Goal: Transaction & Acquisition: Book appointment/travel/reservation

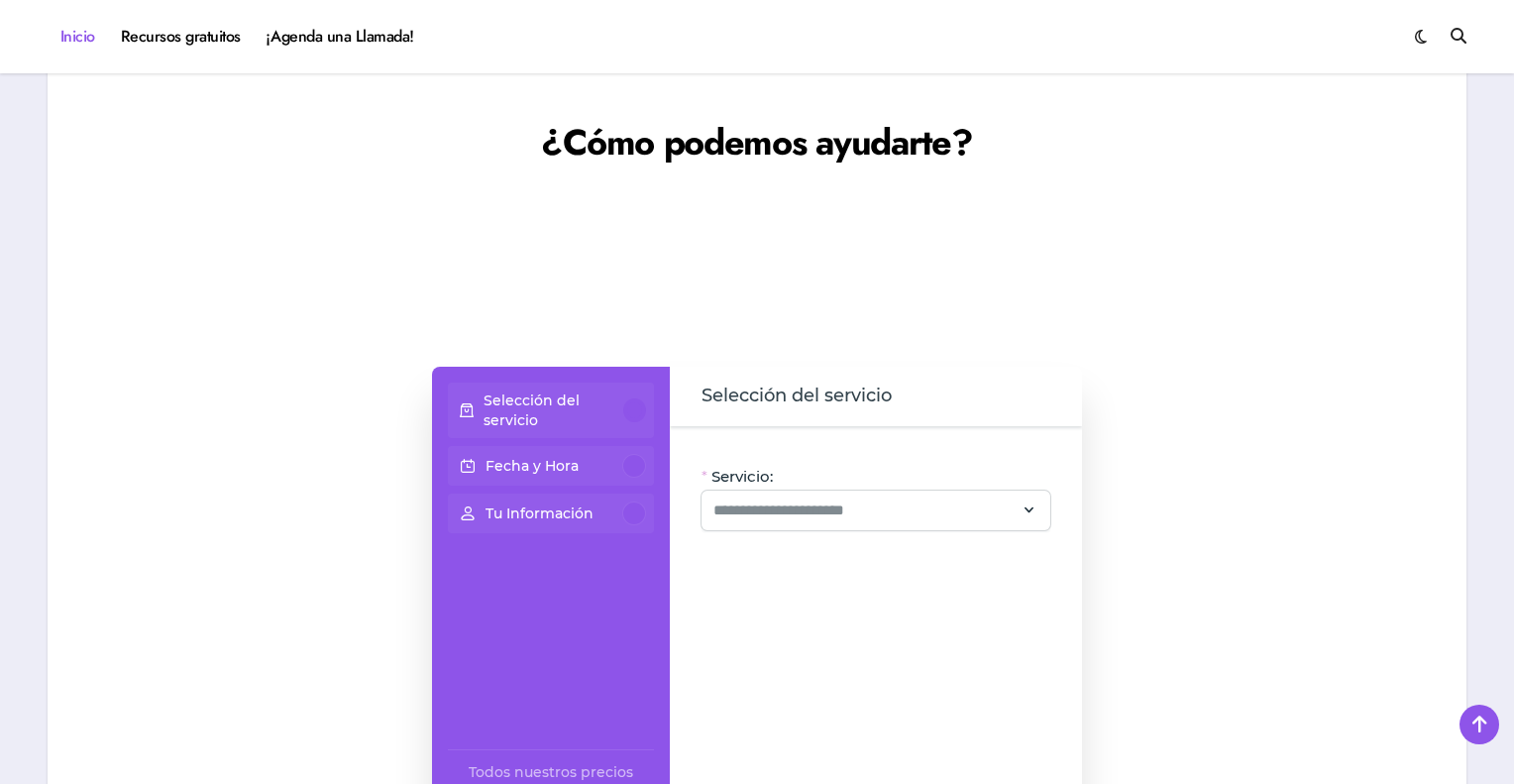
scroll to position [1585, 0]
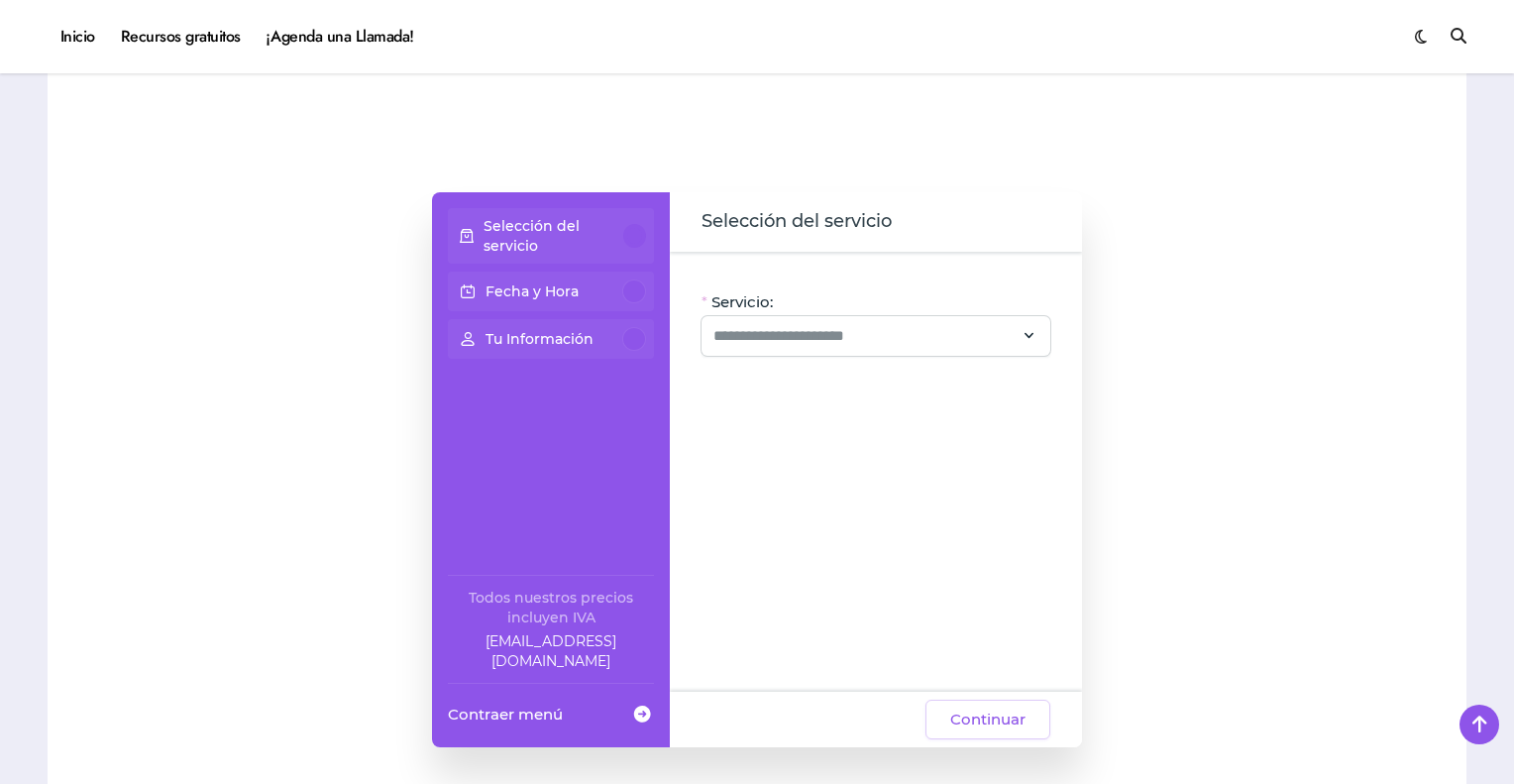
click at [530, 329] on p "Tu Información" at bounding box center [540, 339] width 108 height 20
click at [461, 218] on span at bounding box center [467, 236] width 24 height 36
click at [476, 218] on span at bounding box center [467, 236] width 24 height 36
drag, startPoint x: 504, startPoint y: 261, endPoint x: 493, endPoint y: 310, distance: 50.2
click at [493, 310] on div "Selección del servicio Fecha y Hora Tu Información" at bounding box center [550, 287] width 222 height 158
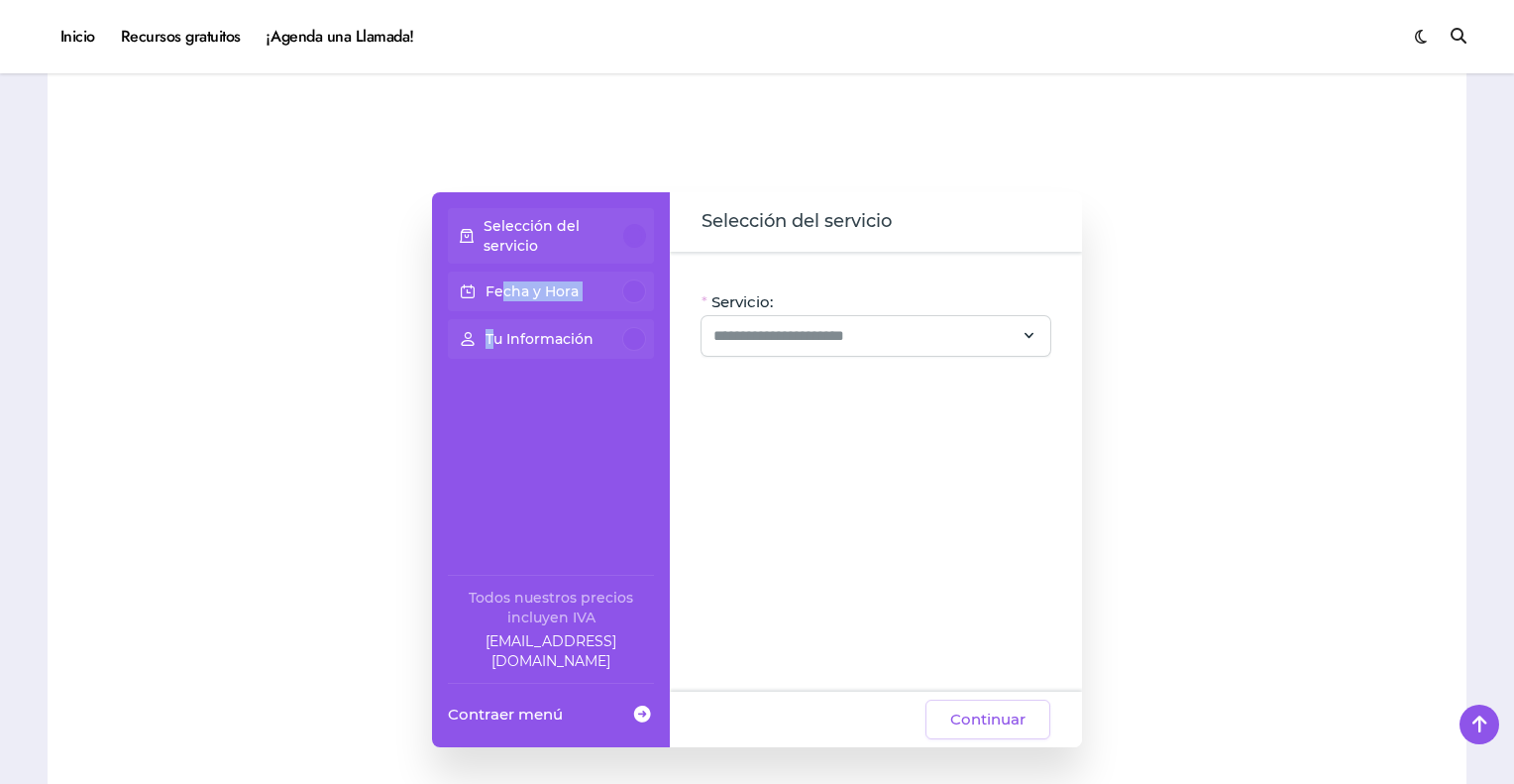
click at [493, 329] on p "Tu Información" at bounding box center [540, 339] width 108 height 20
click at [761, 324] on input "Servicio:" at bounding box center [864, 336] width 302 height 24
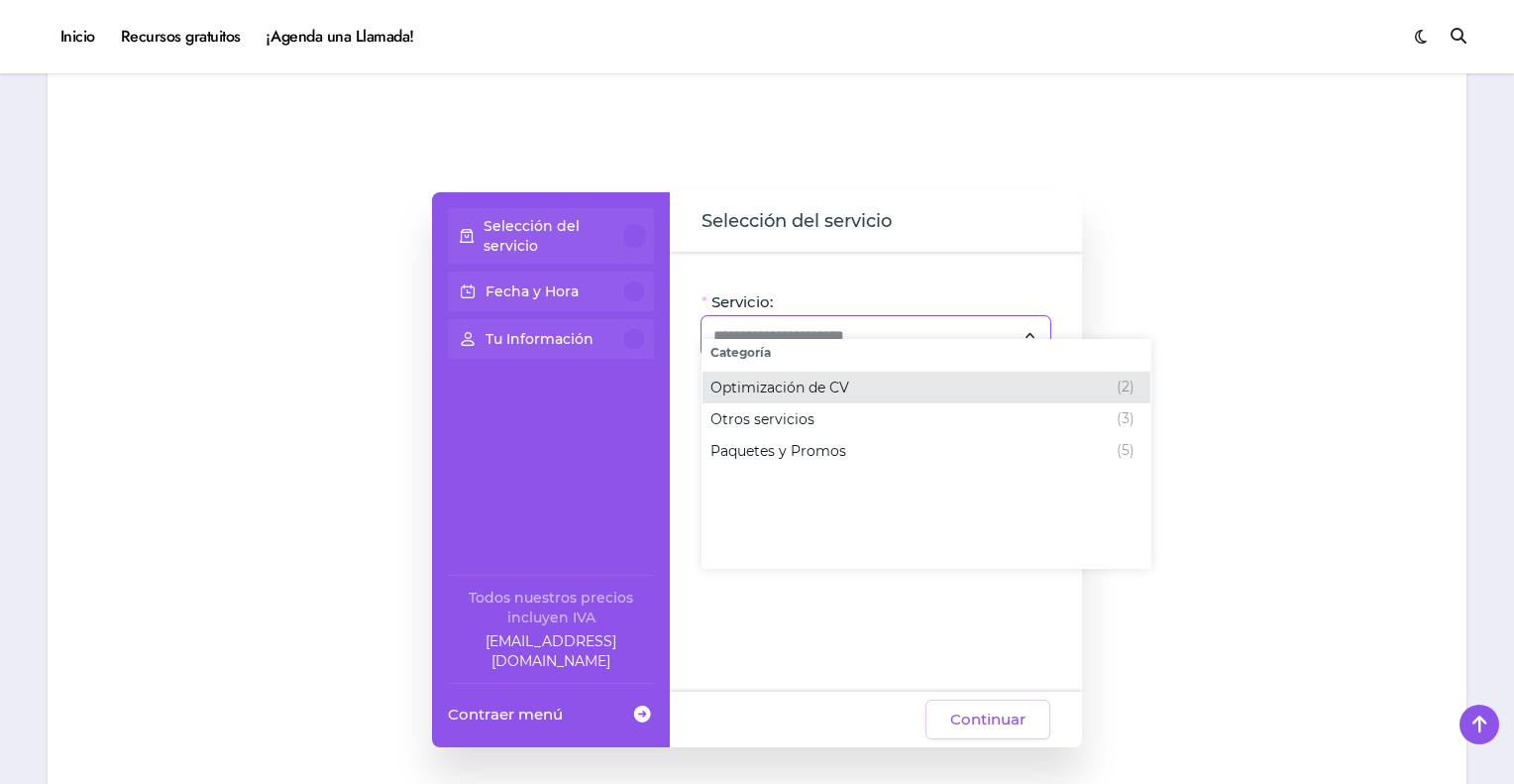
click at [802, 395] on span "Optimización de CV" at bounding box center [779, 387] width 138 height 20
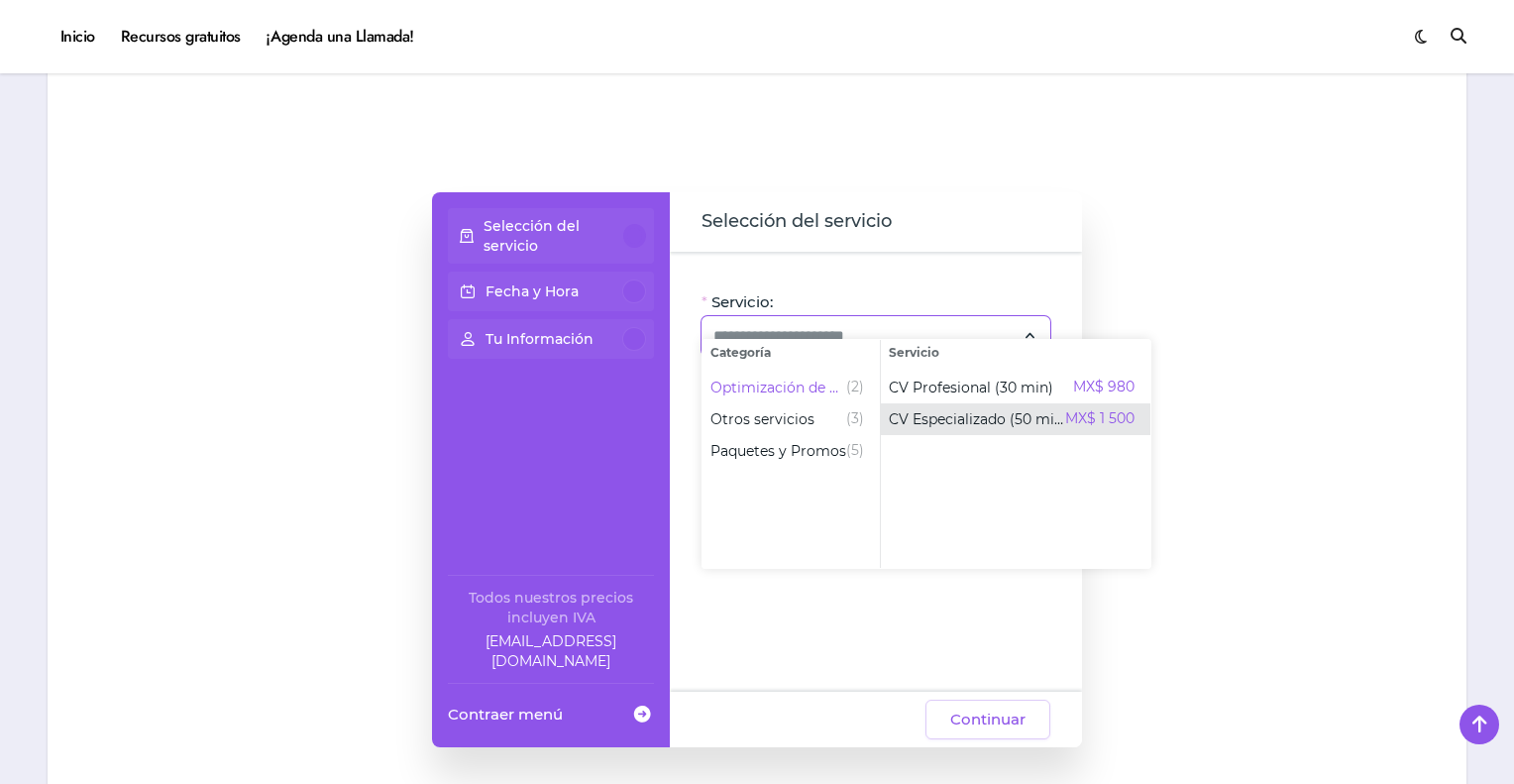
click at [978, 421] on span "CV Especializado (50 min)" at bounding box center [976, 419] width 176 height 20
type input "**********"
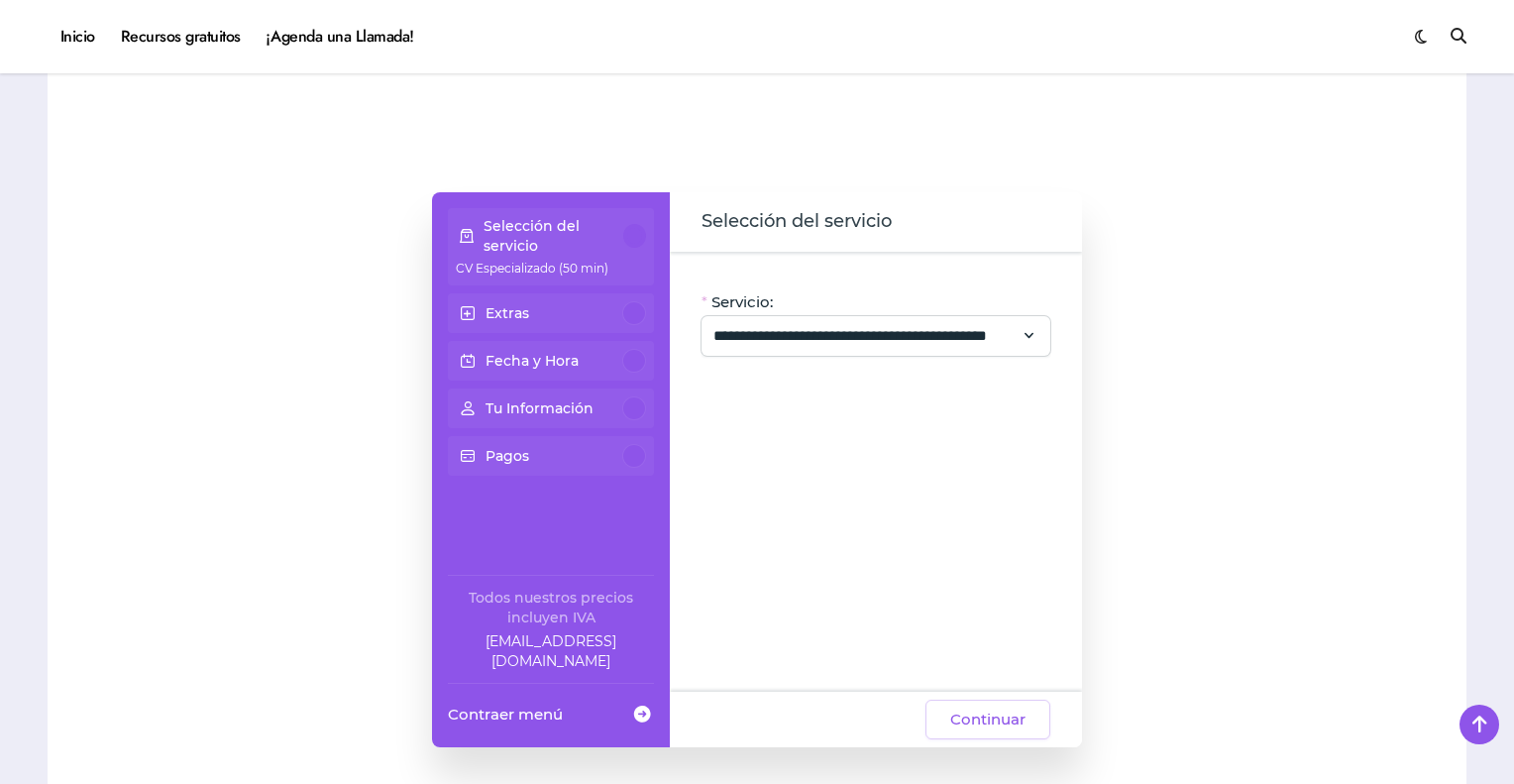
click at [472, 295] on span at bounding box center [468, 313] width 24 height 36
click at [465, 295] on span at bounding box center [468, 313] width 24 height 36
click at [500, 444] on div "Pagos" at bounding box center [550, 456] width 190 height 24
click at [972, 707] on span "Continuar" at bounding box center [988, 719] width 76 height 24
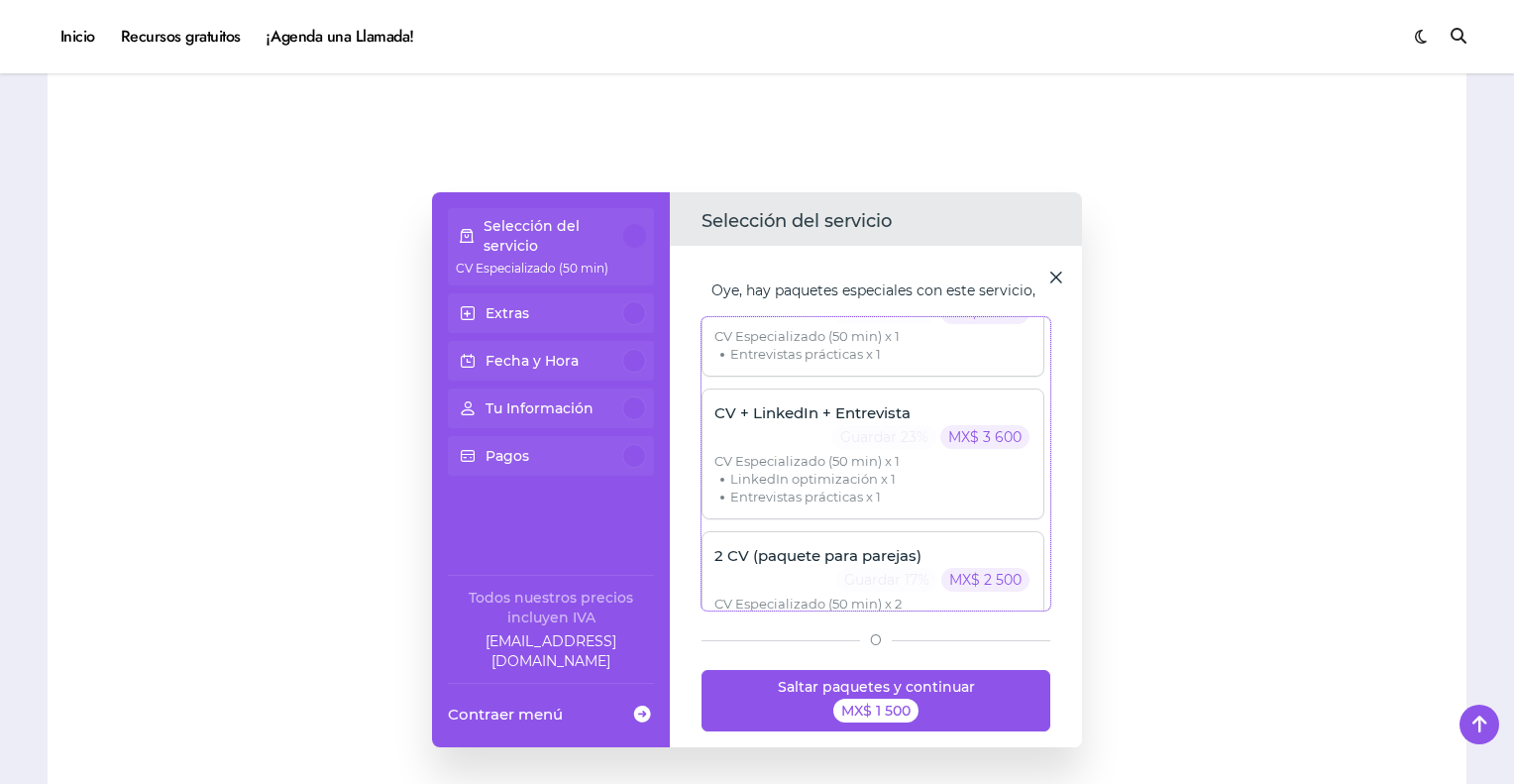
scroll to position [192, 0]
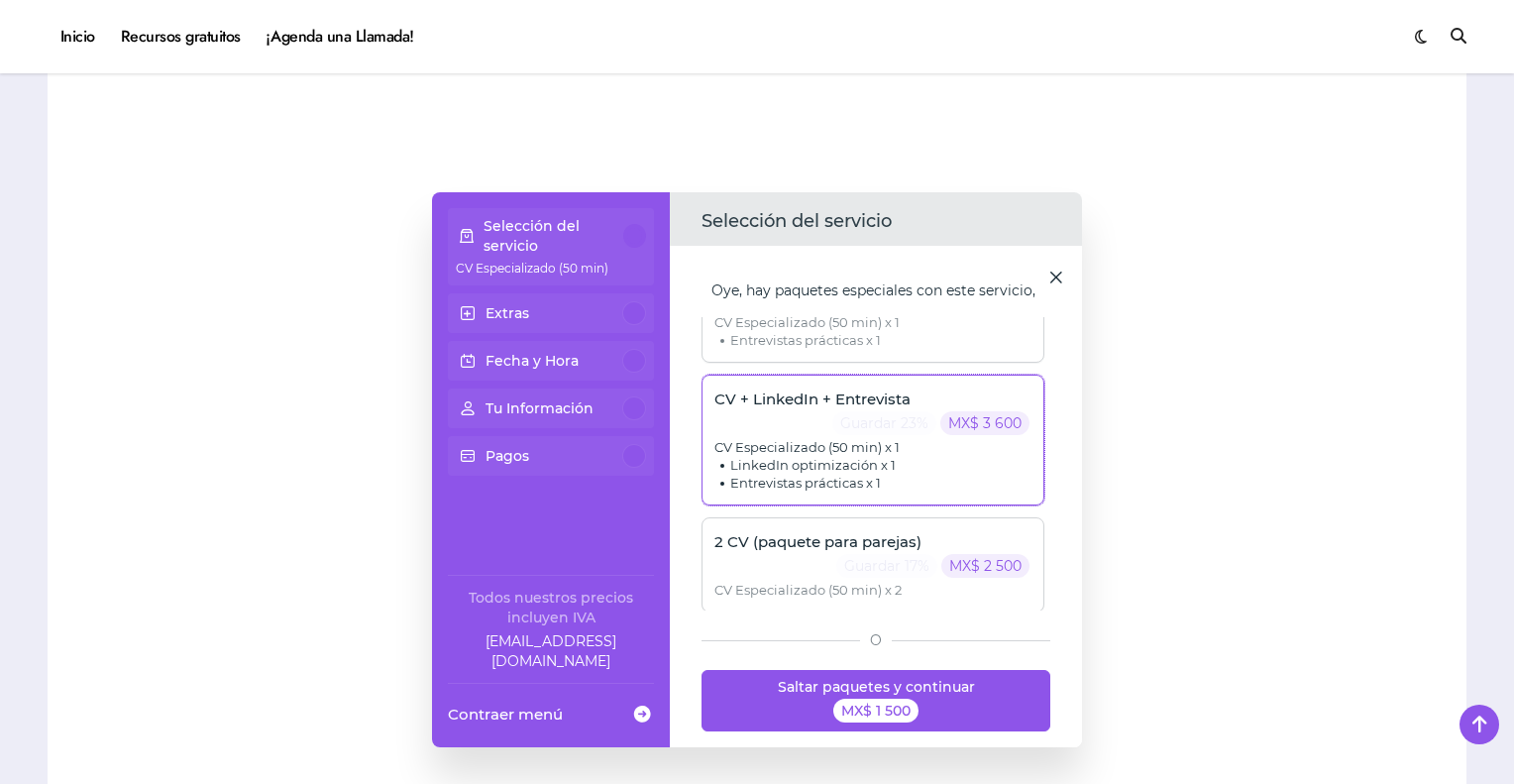
click at [836, 407] on div "CV + LinkedIn + Entrevista Guardar 23% MX$ 3 600 CV Especializado (50 min) x 1 …" at bounding box center [873, 439] width 343 height 130
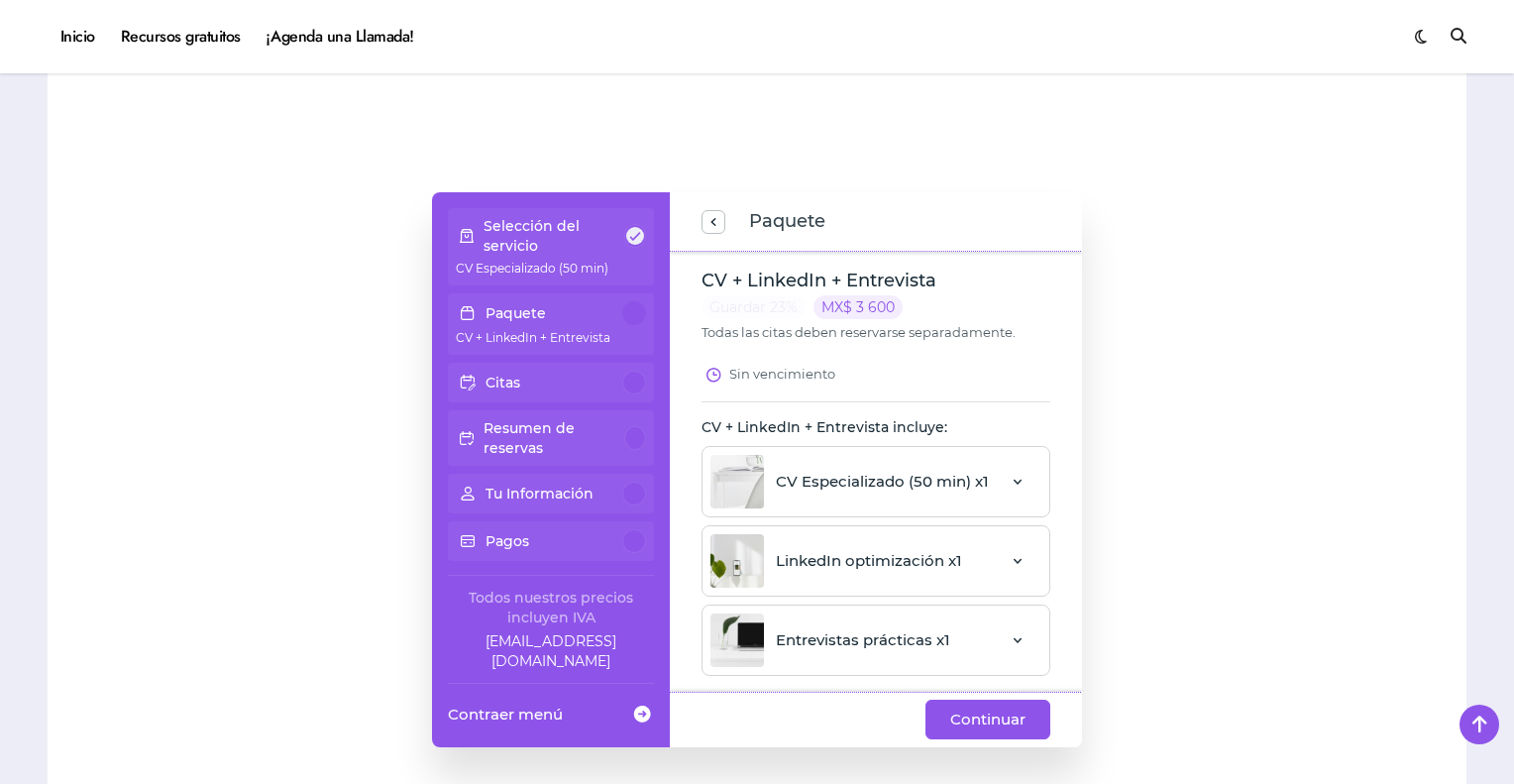
scroll to position [6, 0]
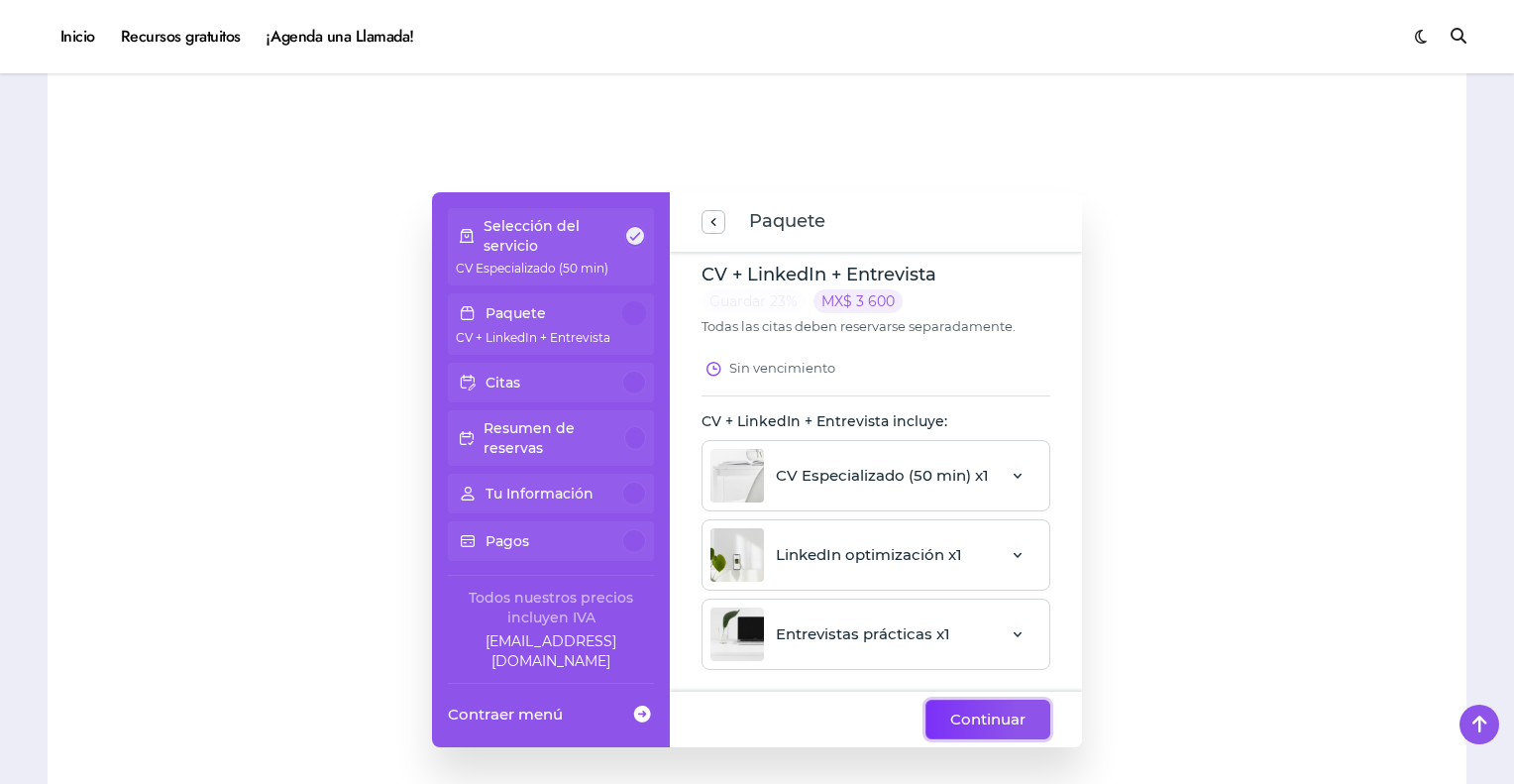
click at [985, 707] on span "Continuar" at bounding box center [988, 719] width 76 height 24
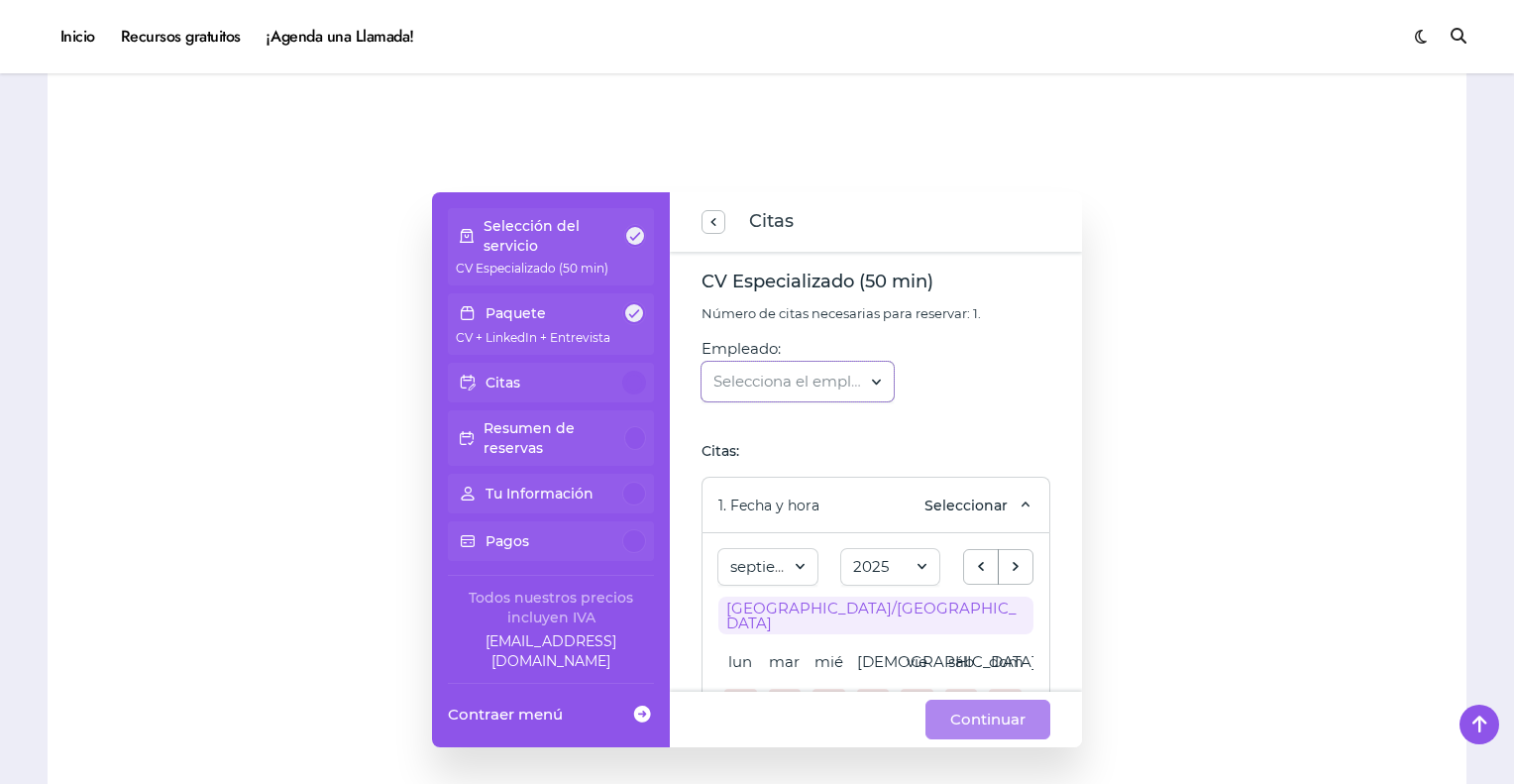
click at [886, 368] on span at bounding box center [877, 381] width 18 height 27
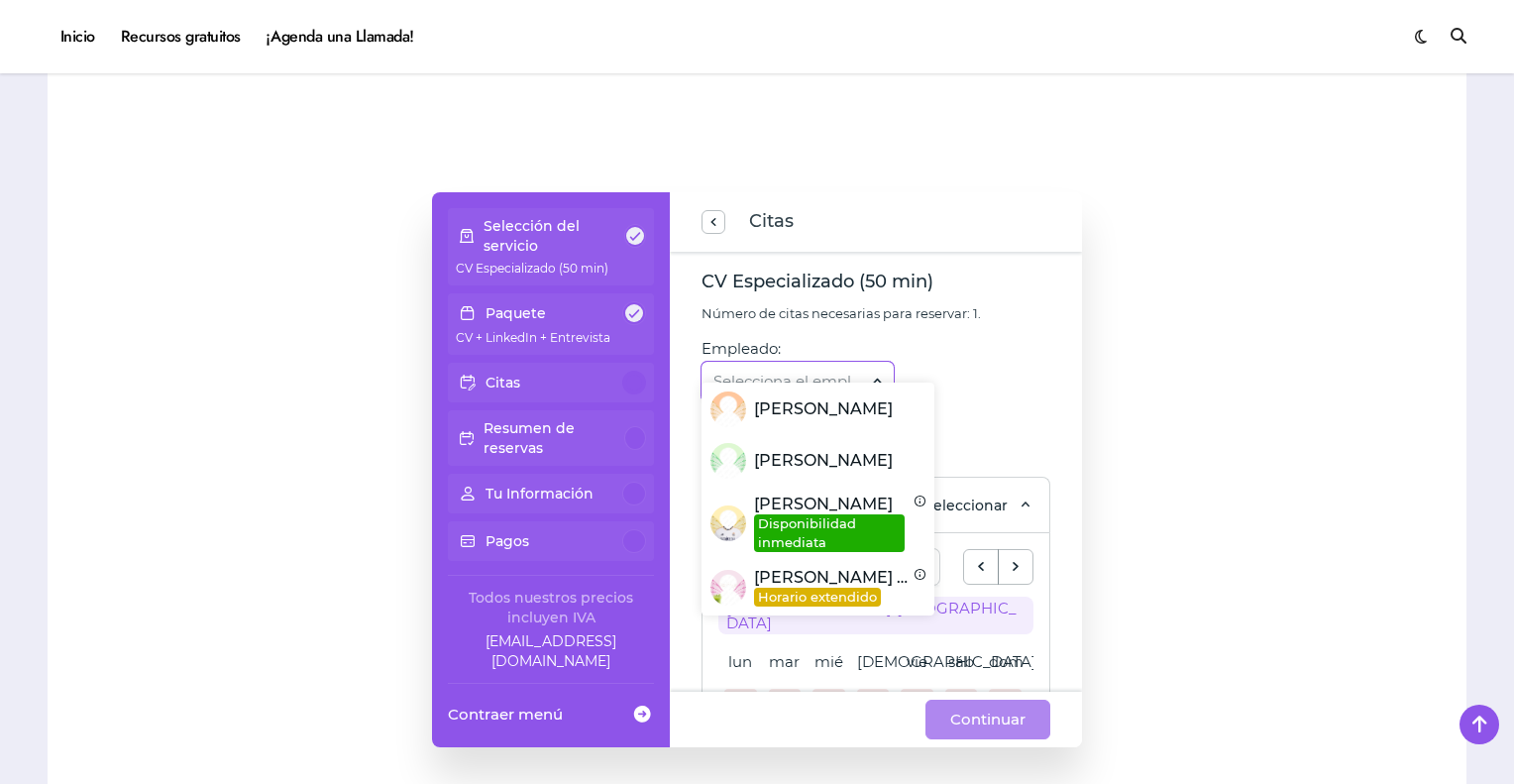
click at [886, 368] on span at bounding box center [877, 381] width 18 height 27
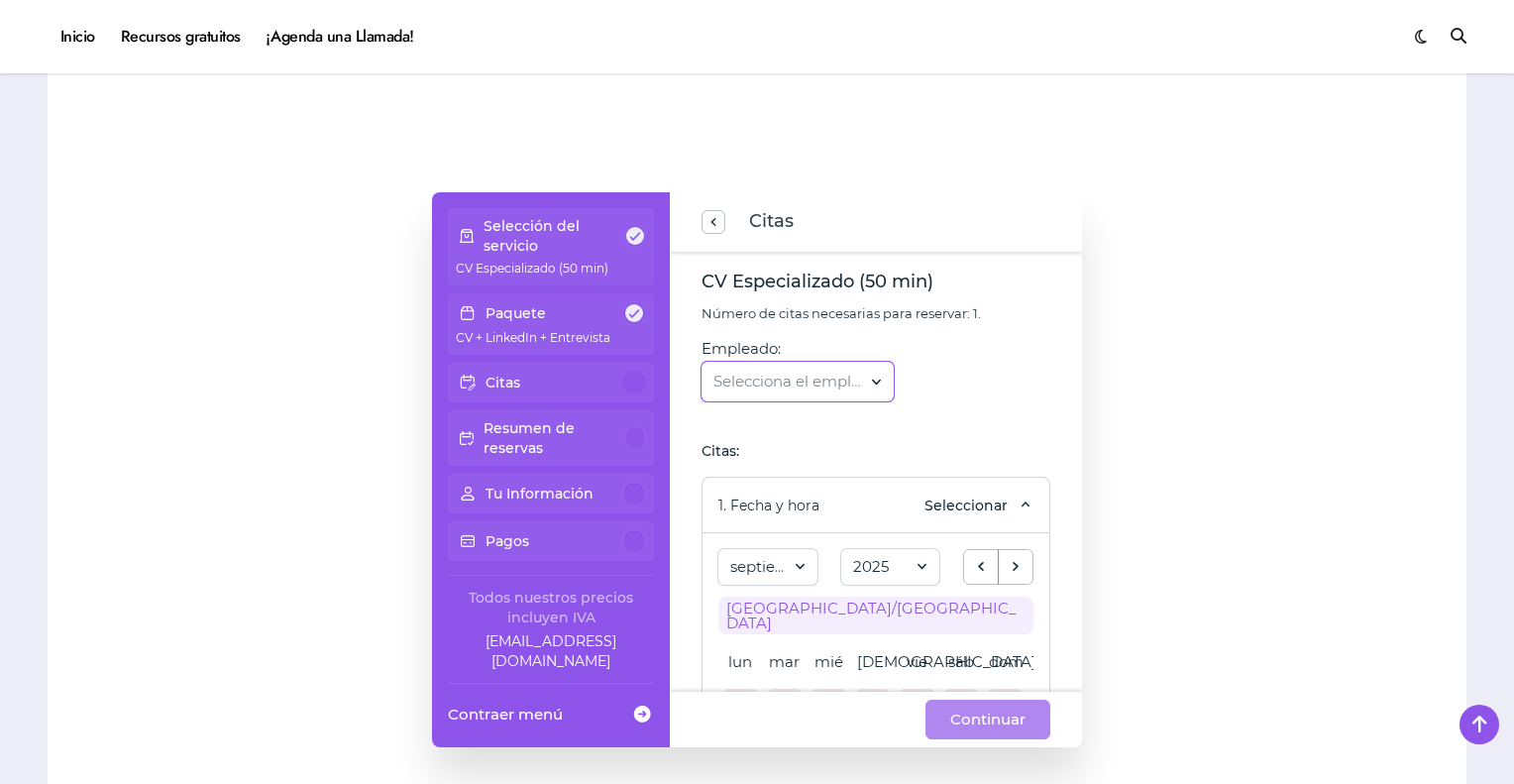
click at [886, 368] on span at bounding box center [877, 381] width 18 height 27
click at [571, 370] on div "Citas" at bounding box center [550, 382] width 190 height 24
click at [633, 227] on span at bounding box center [635, 236] width 18 height 18
click at [719, 209] on span "previous step" at bounding box center [714, 222] width 16 height 27
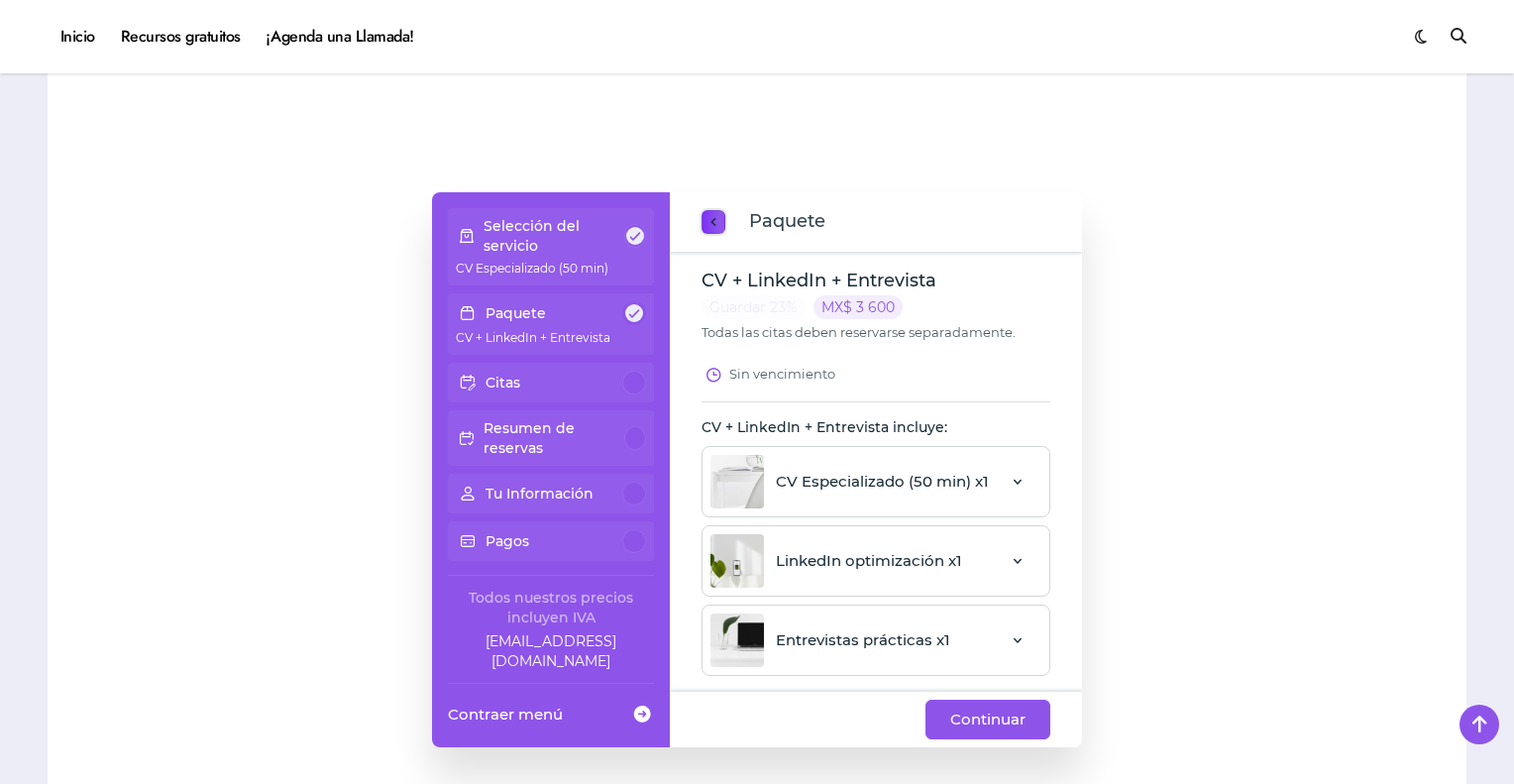
click at [719, 209] on span "previous step" at bounding box center [714, 222] width 16 height 27
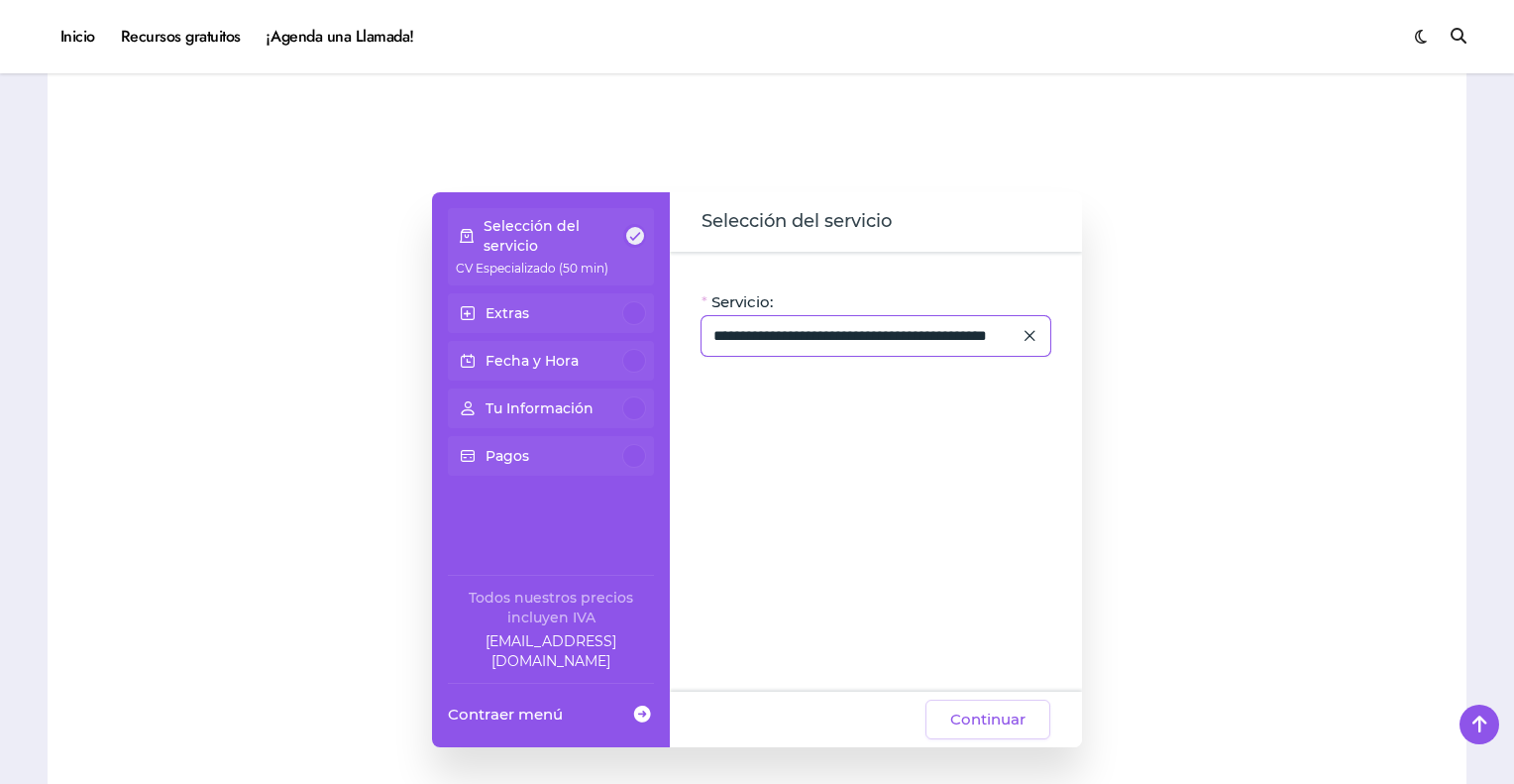
click at [1025, 322] on icon at bounding box center [1030, 335] width 18 height 27
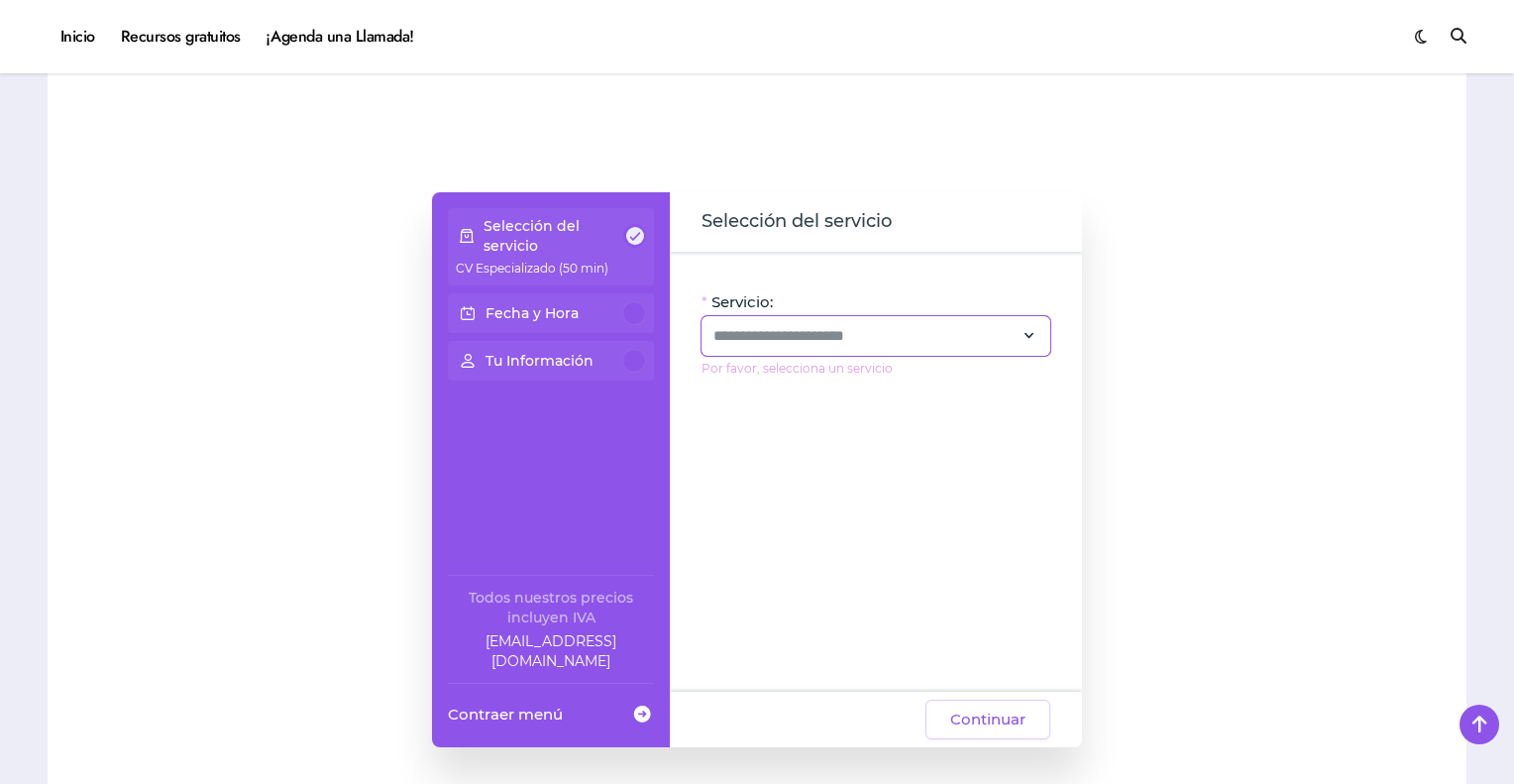
click at [1025, 322] on icon at bounding box center [1030, 335] width 18 height 27
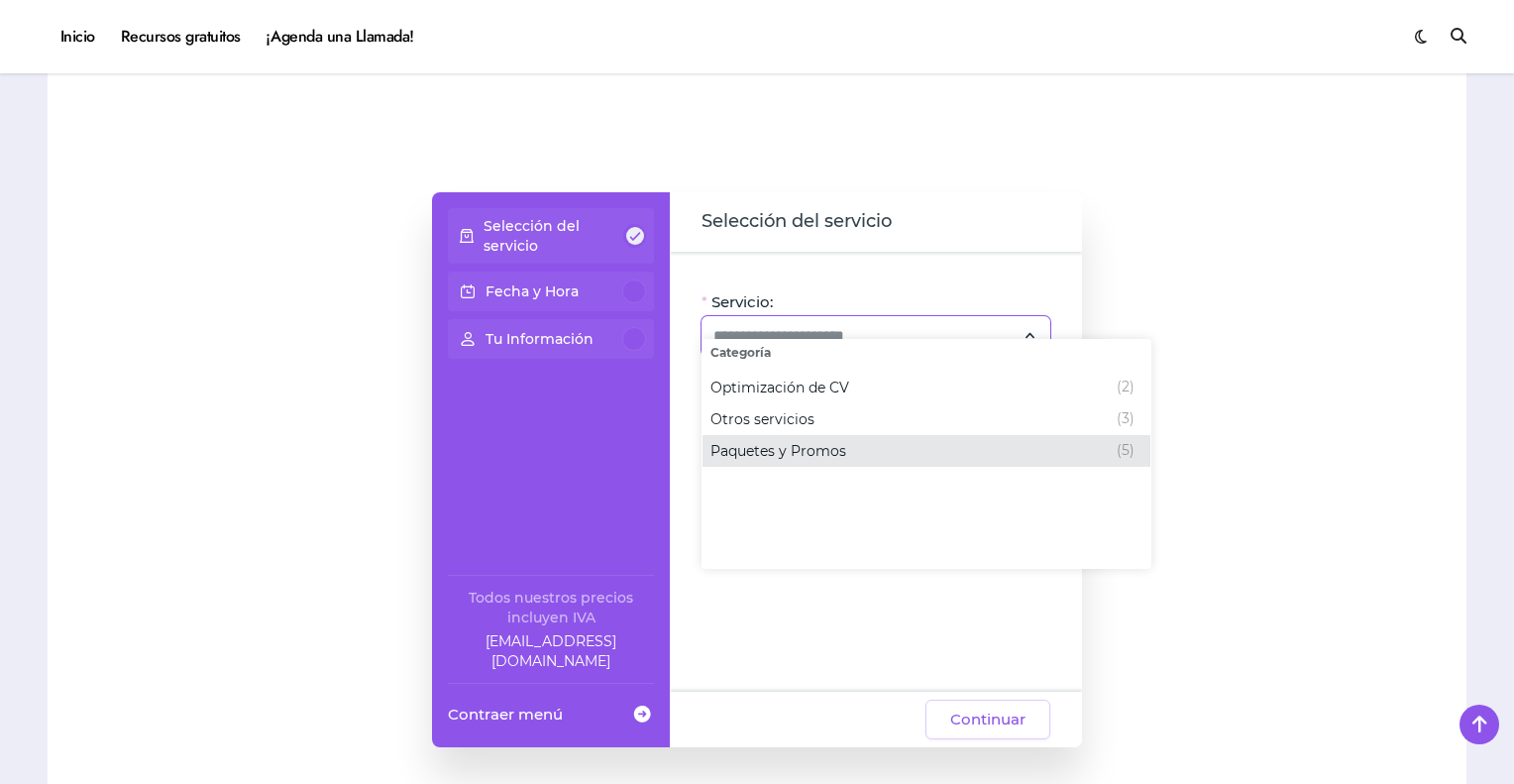
click at [937, 448] on div "Paquetes y Promos (5)" at bounding box center [923, 451] width 424 height 24
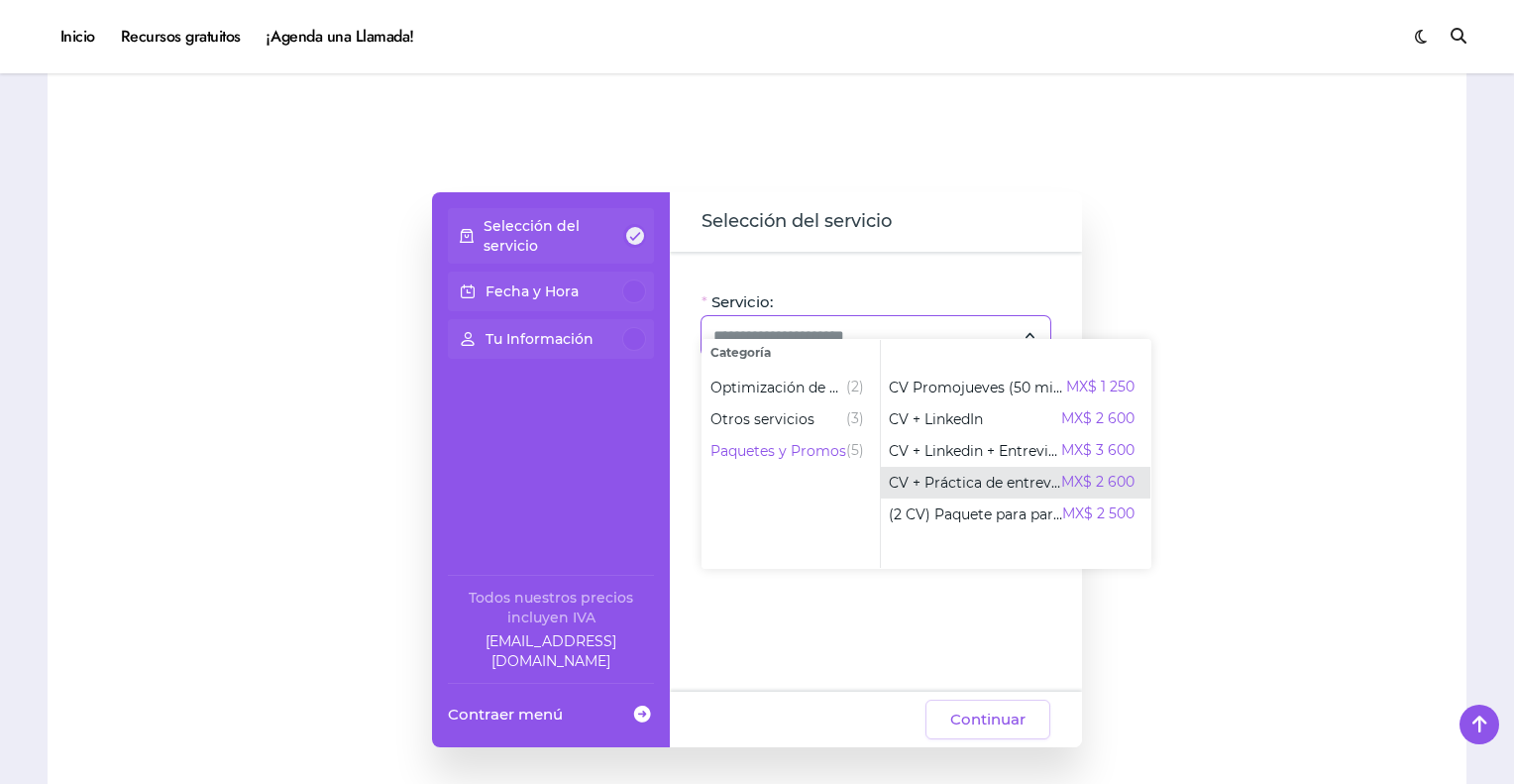
click at [944, 481] on span "CV + Práctica de entrevista" at bounding box center [974, 483] width 172 height 20
type input "**********"
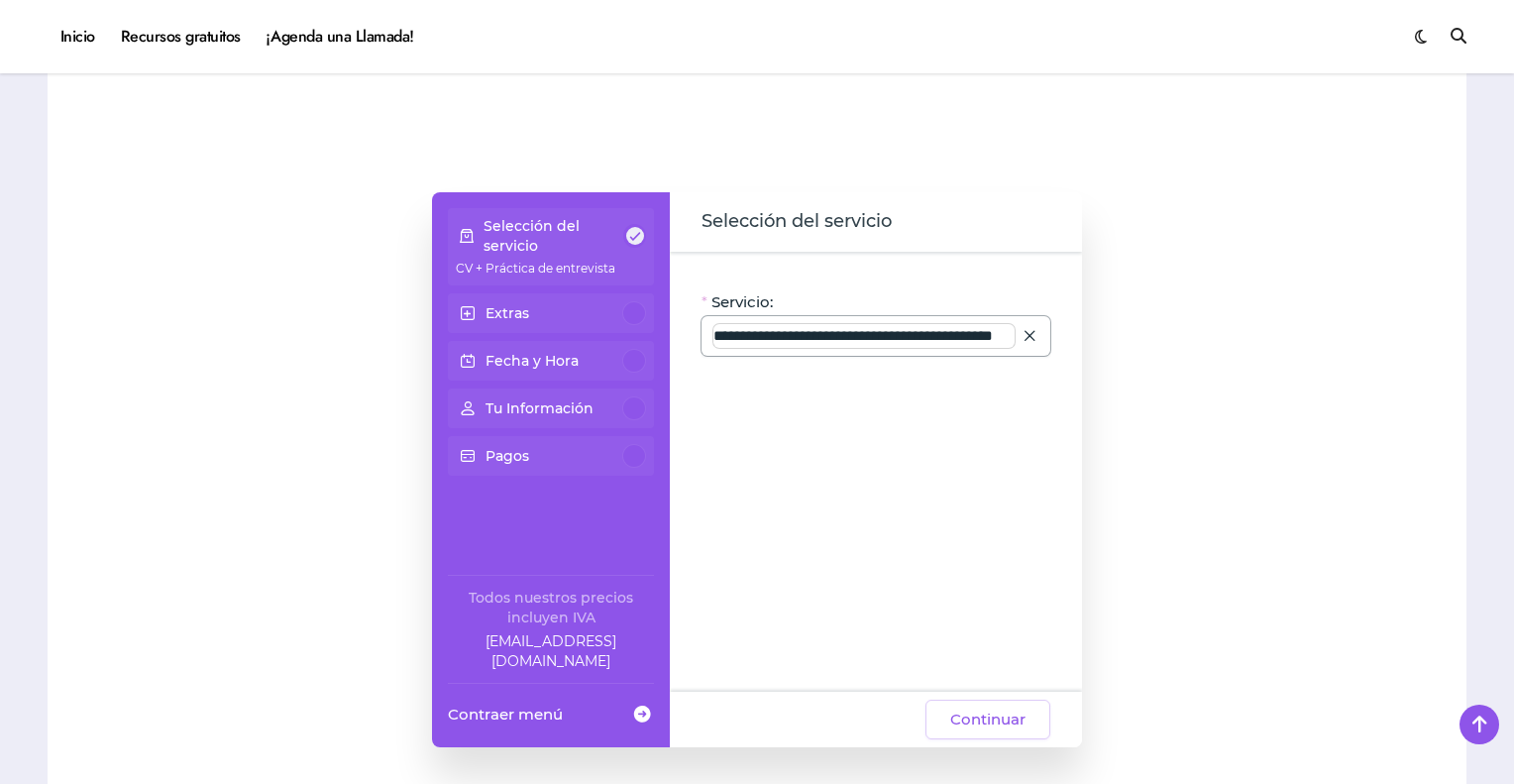
click at [1003, 324] on input "**********" at bounding box center [864, 336] width 302 height 24
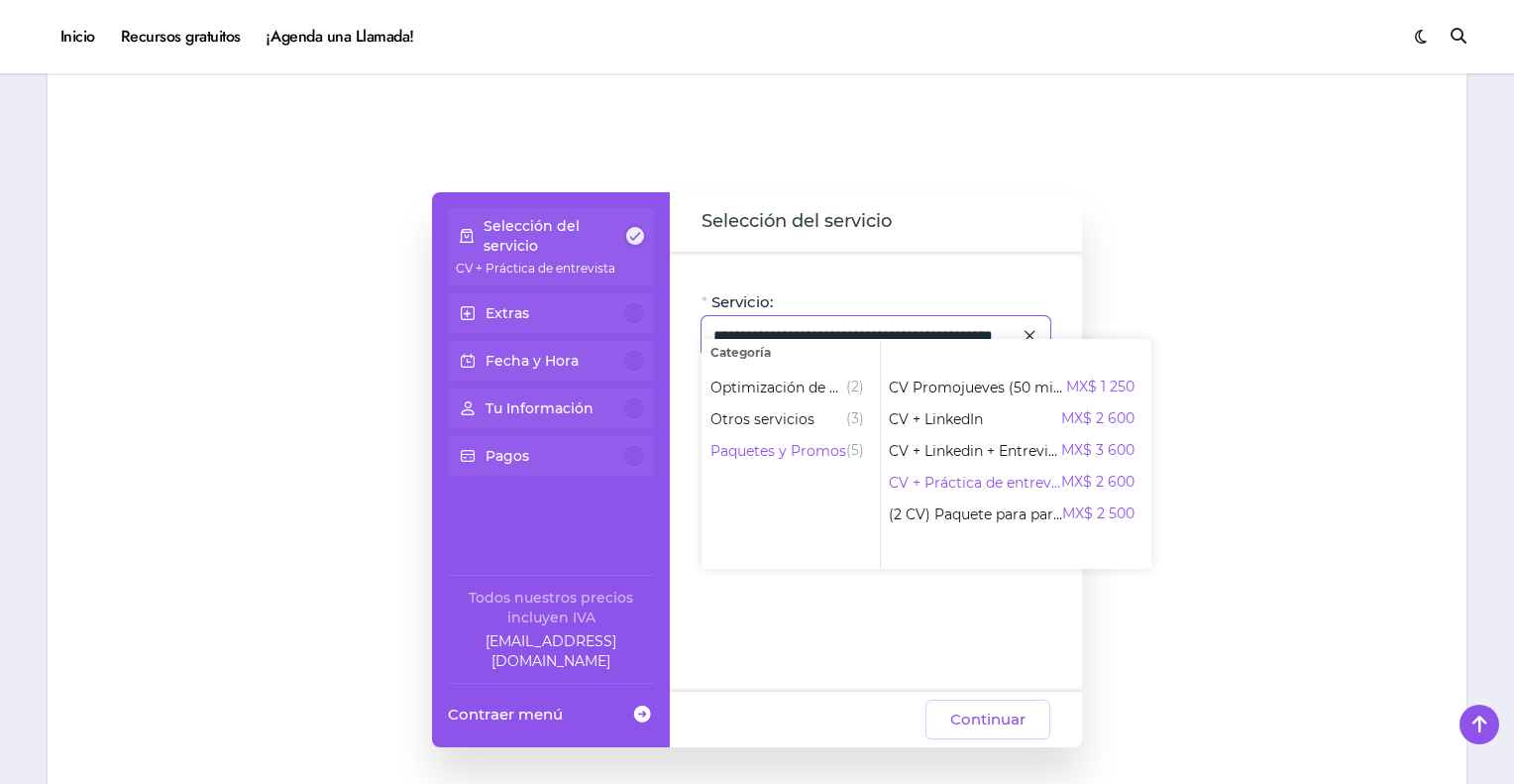
click at [1033, 322] on icon at bounding box center [1030, 335] width 18 height 27
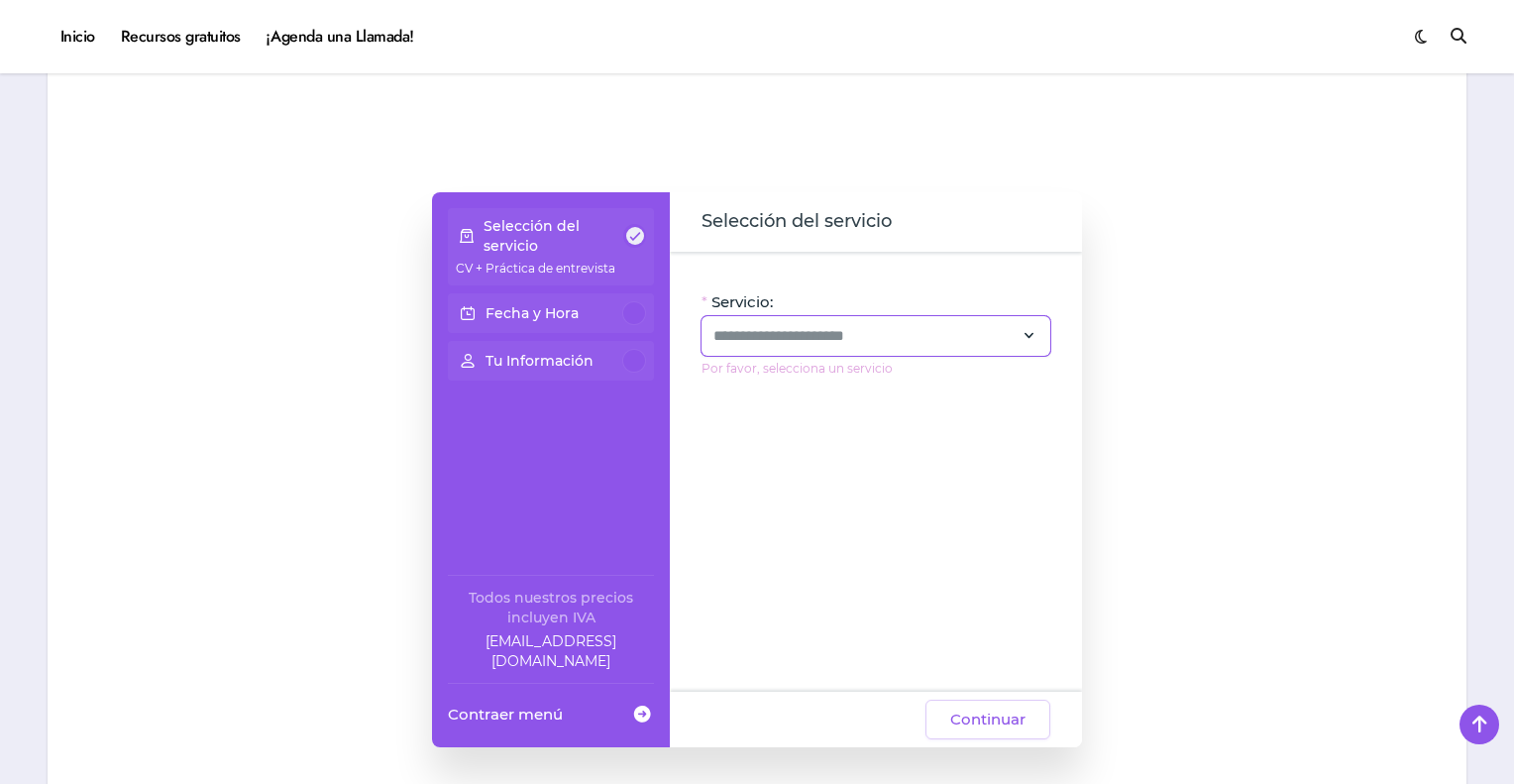
click at [1026, 322] on icon at bounding box center [1030, 335] width 18 height 27
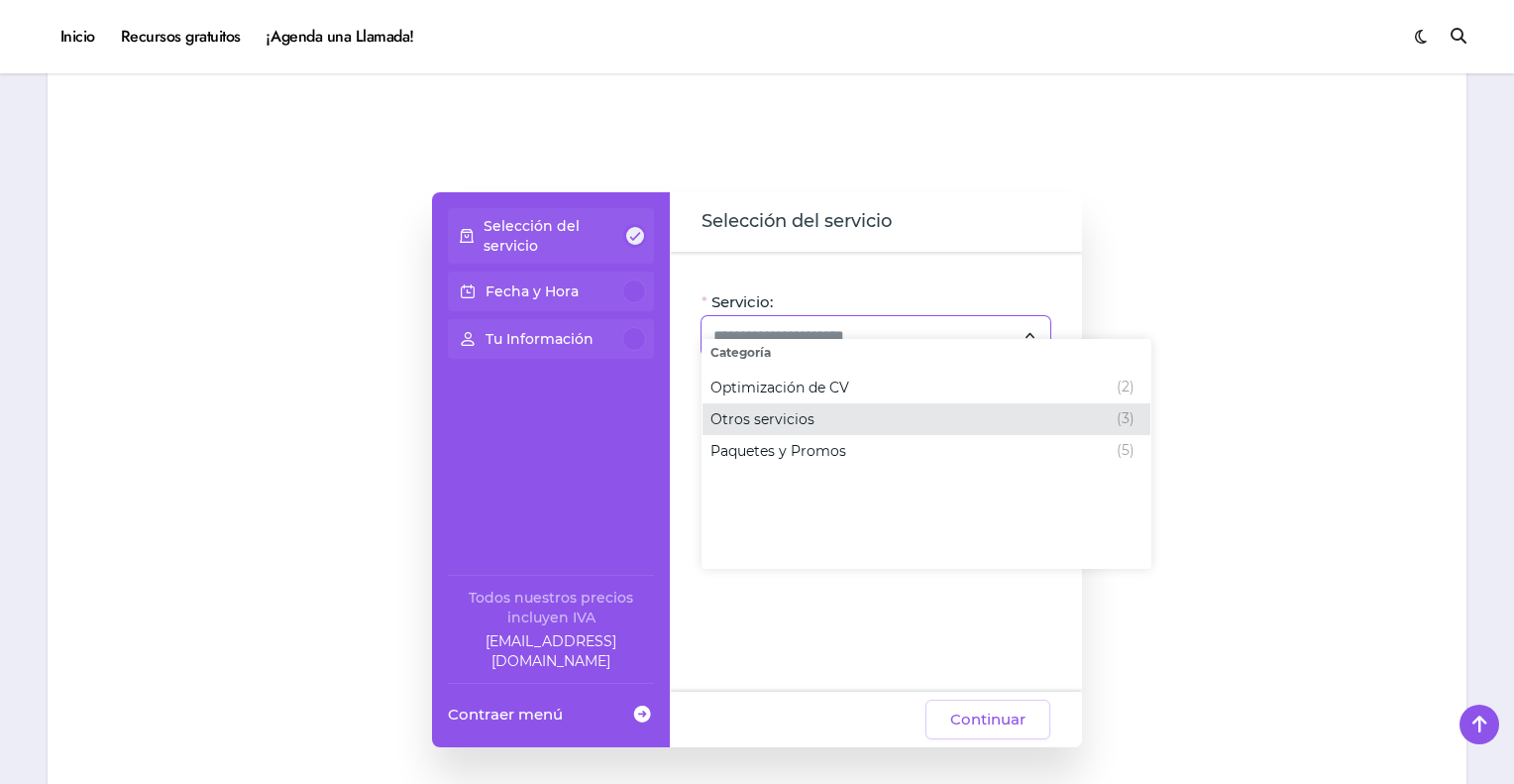
click at [1027, 418] on div "Otros servicios (3)" at bounding box center [923, 419] width 424 height 24
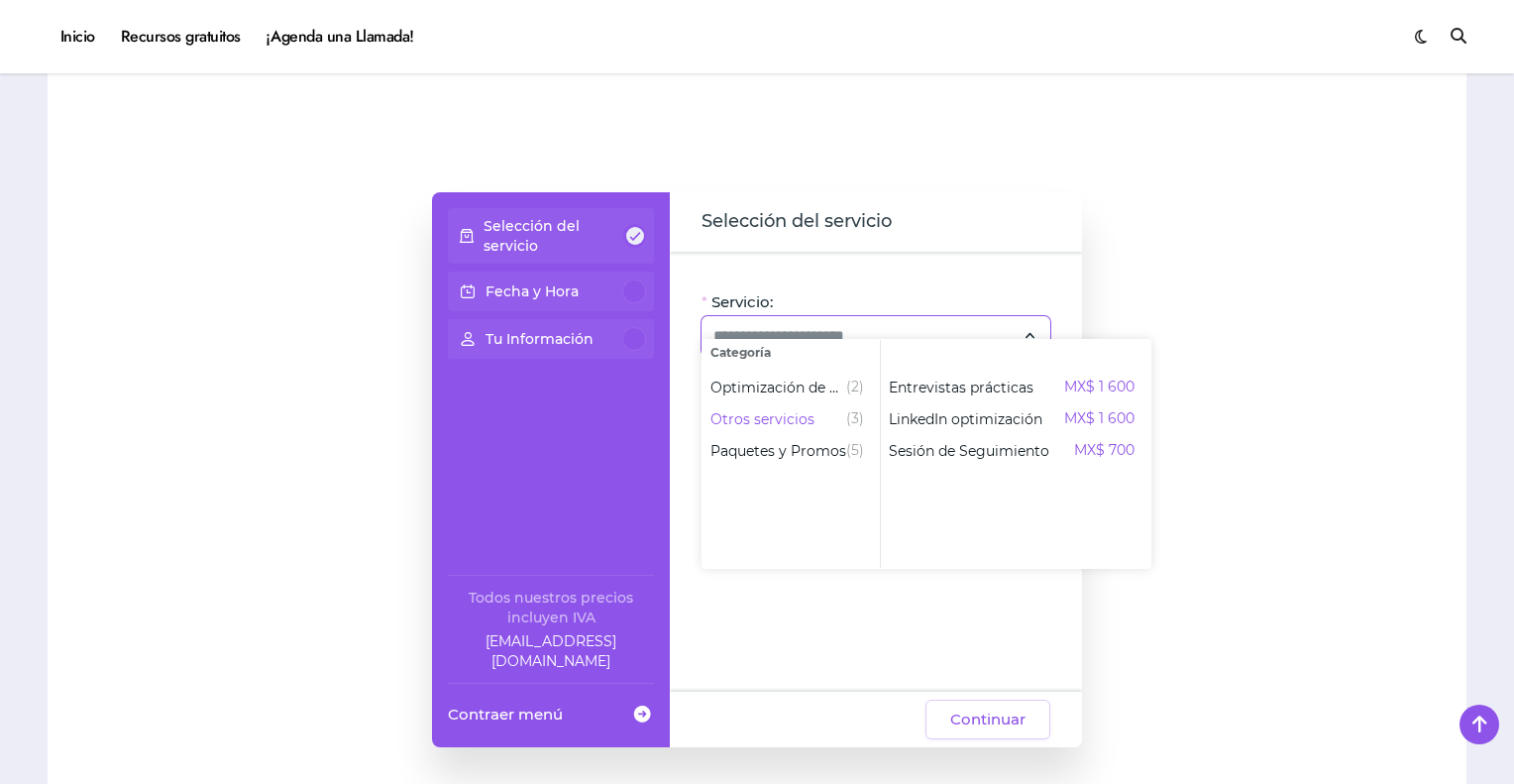
click at [1082, 294] on div "Selección del servicio Fecha y Hora Tu Información Todos nuestros precios inclu…" at bounding box center [757, 470] width 1380 height 753
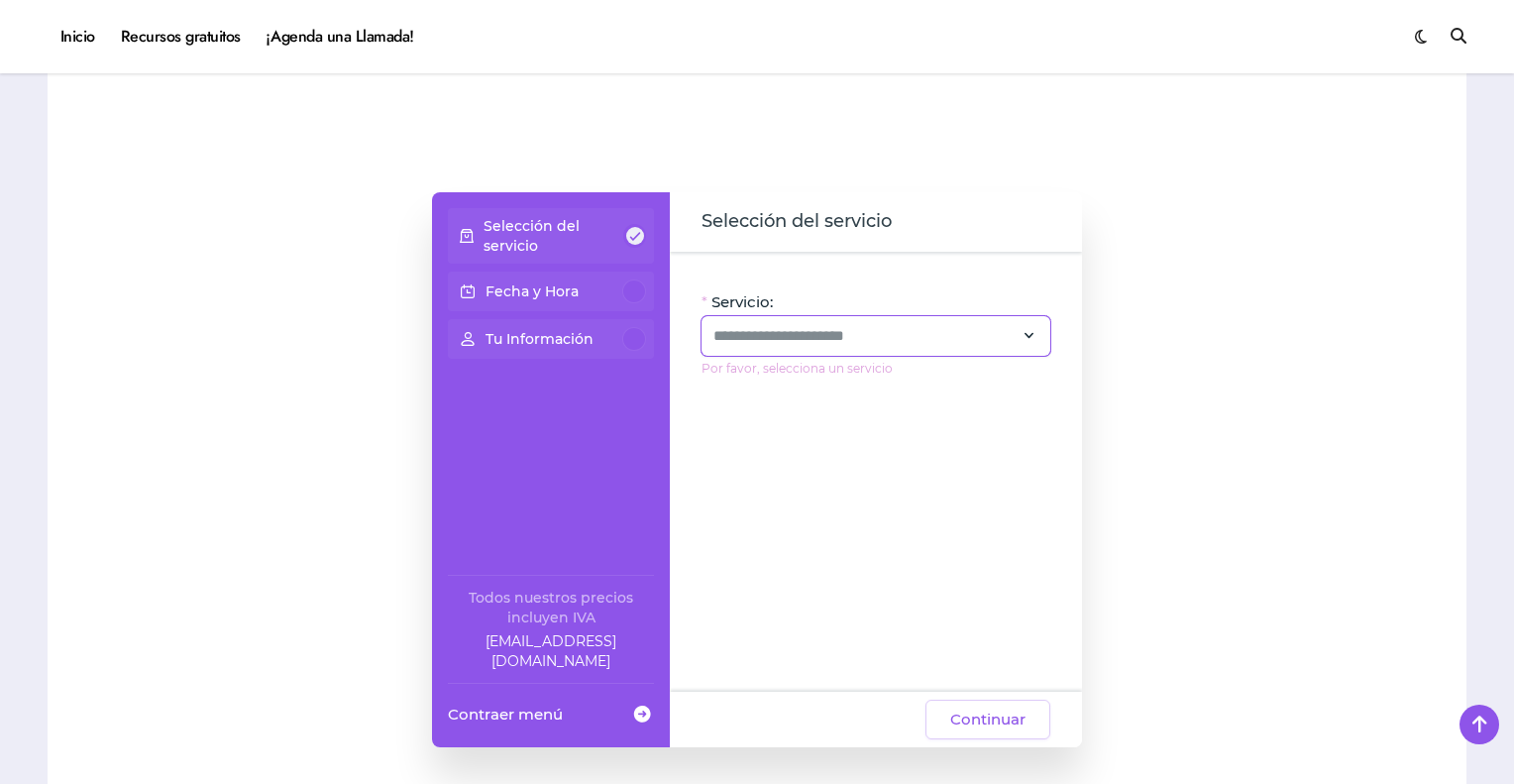
click at [1022, 322] on icon at bounding box center [1030, 335] width 18 height 27
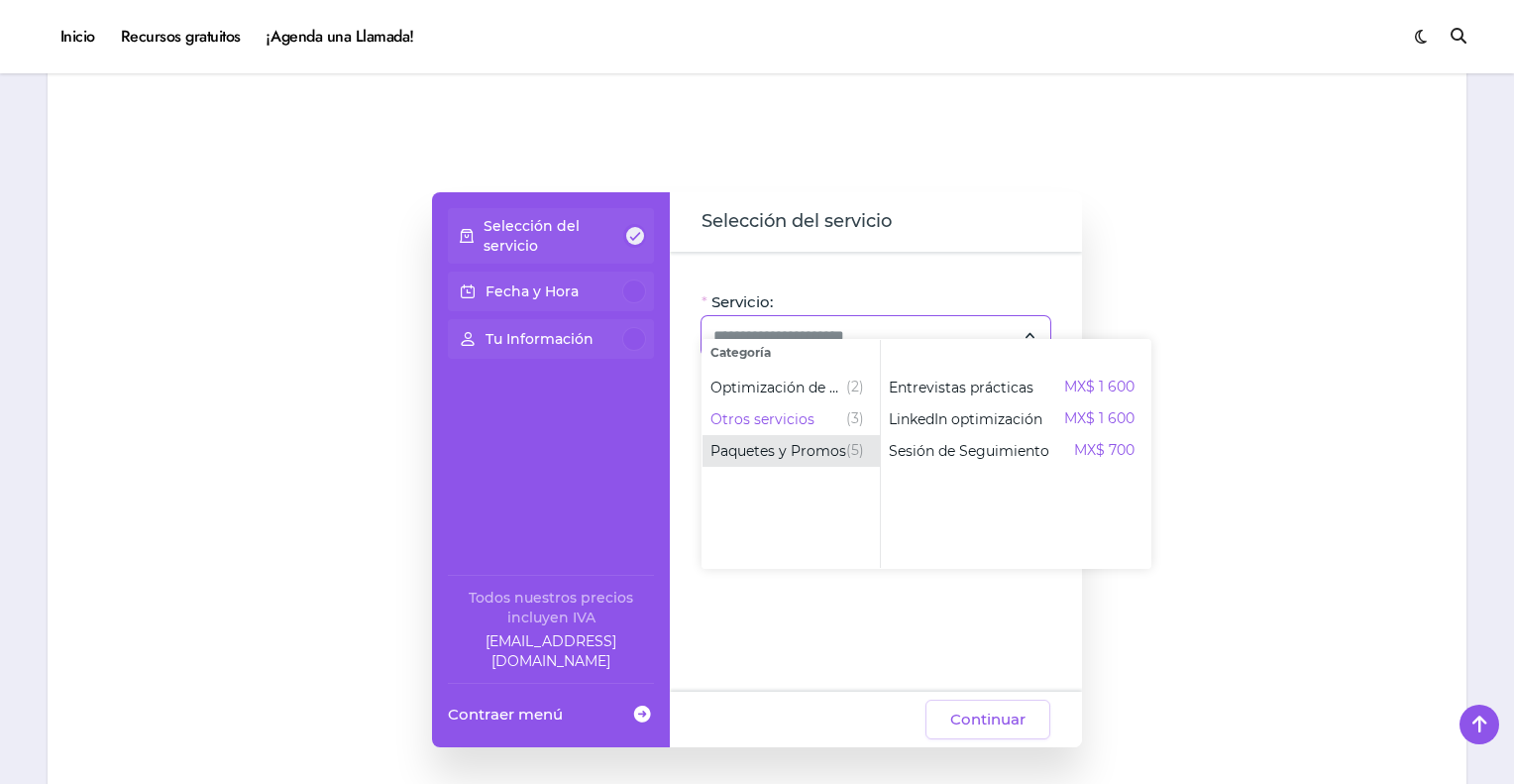
click at [853, 447] on span "(5)" at bounding box center [855, 451] width 18 height 24
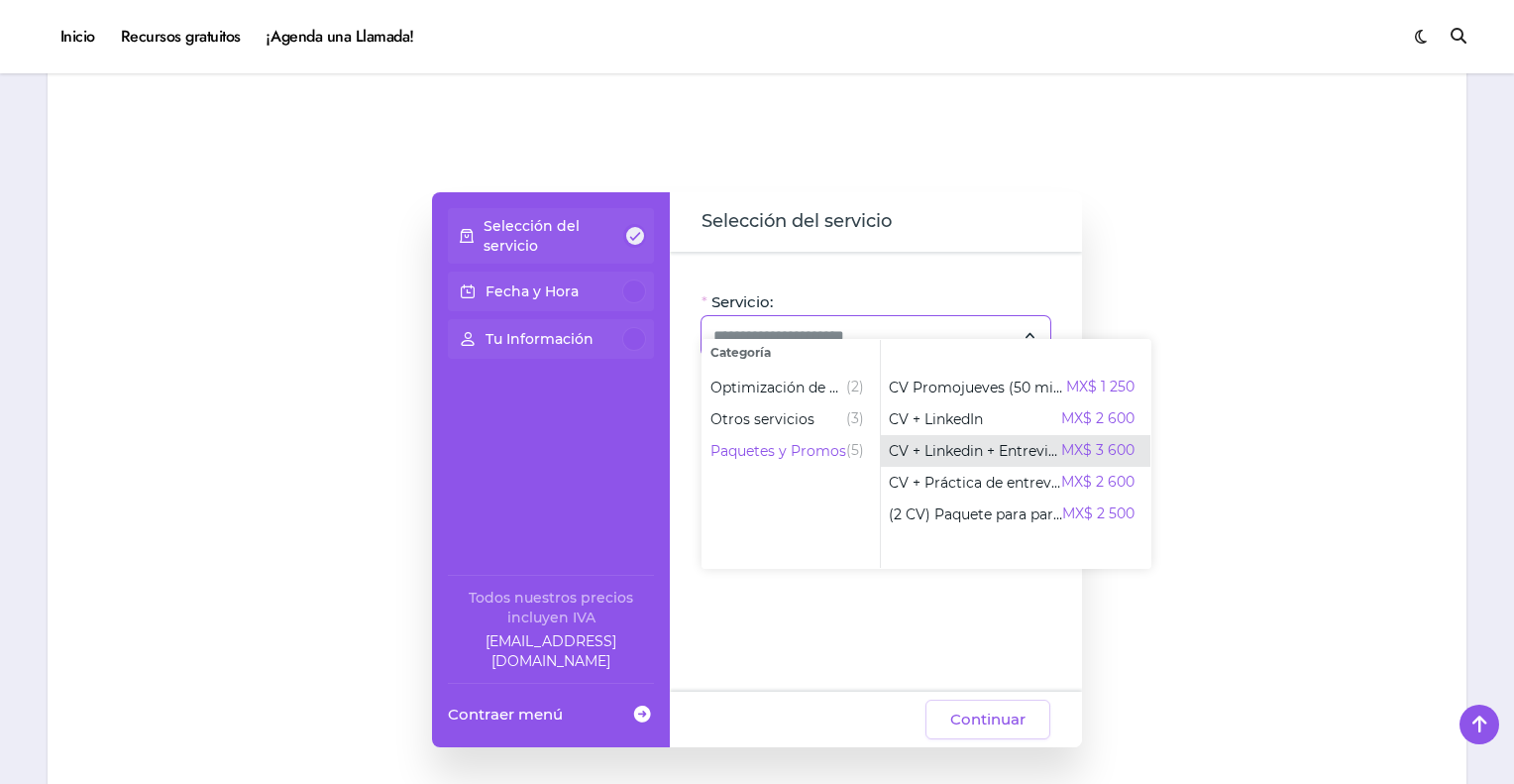
click at [972, 443] on span "CV + Linkedin + Entrevista" at bounding box center [974, 451] width 172 height 20
type input "**********"
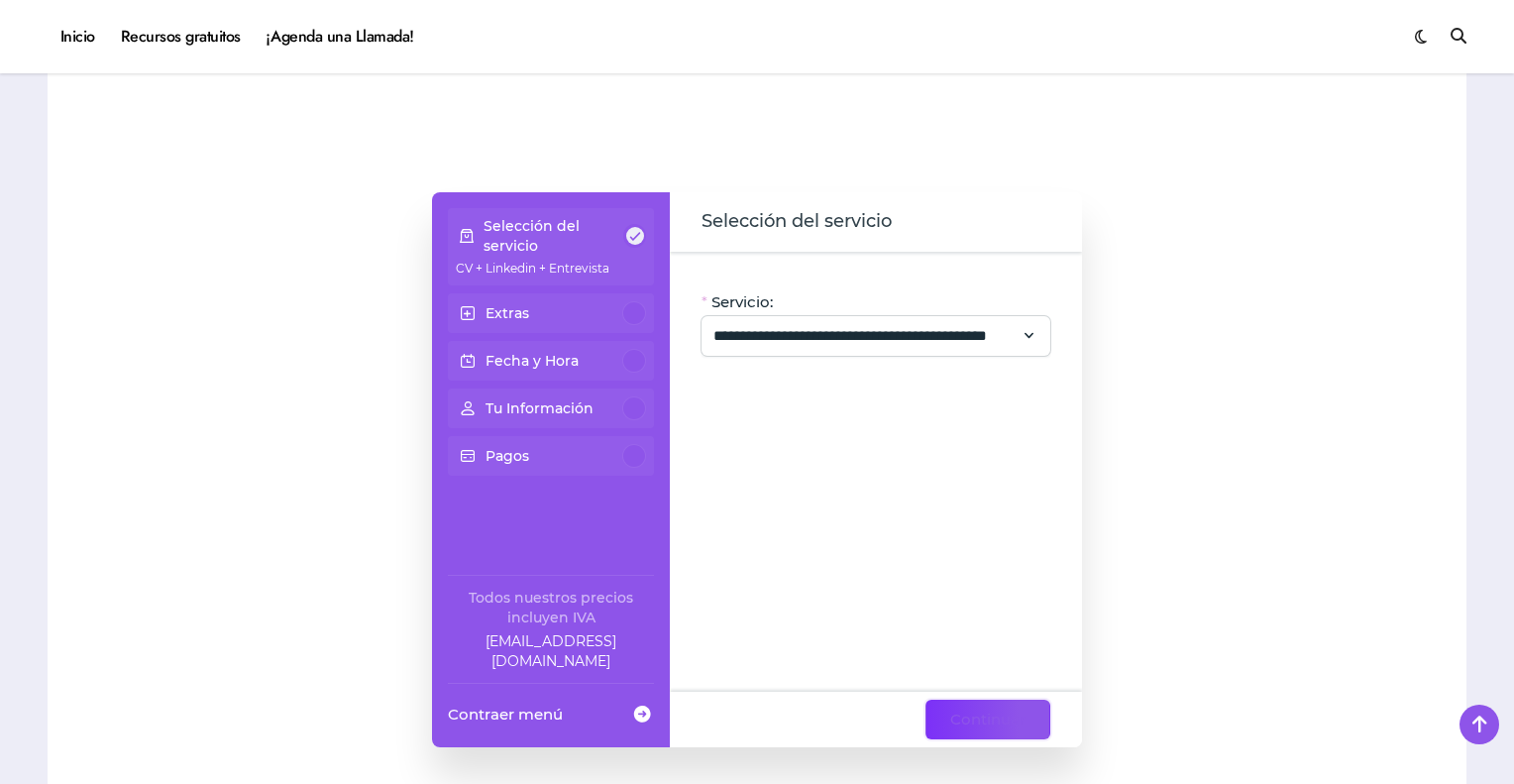
click at [936, 699] on button "Continuar" at bounding box center [987, 719] width 124 height 40
click at [965, 707] on span "Continuar" at bounding box center [988, 719] width 76 height 24
click at [994, 707] on span "Continuar" at bounding box center [988, 719] width 76 height 24
click at [581, 301] on div "Extras" at bounding box center [550, 313] width 190 height 24
click at [960, 707] on span "Continuar" at bounding box center [988, 719] width 76 height 24
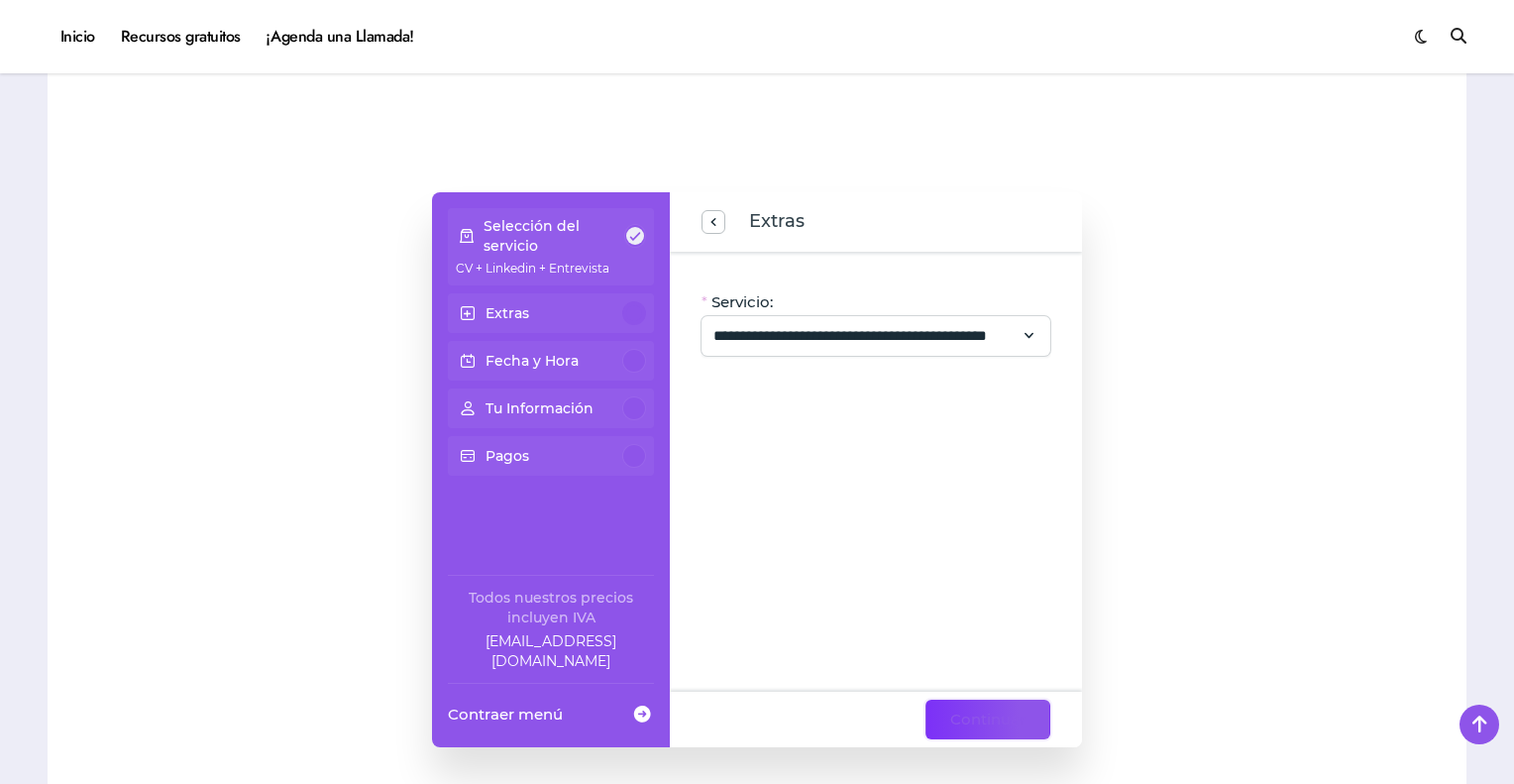
click at [989, 707] on span "Continuar" at bounding box center [988, 719] width 76 height 24
click at [888, 691] on div "Continuar" at bounding box center [876, 719] width 412 height 56
click at [960, 707] on span "Continuar" at bounding box center [988, 719] width 76 height 24
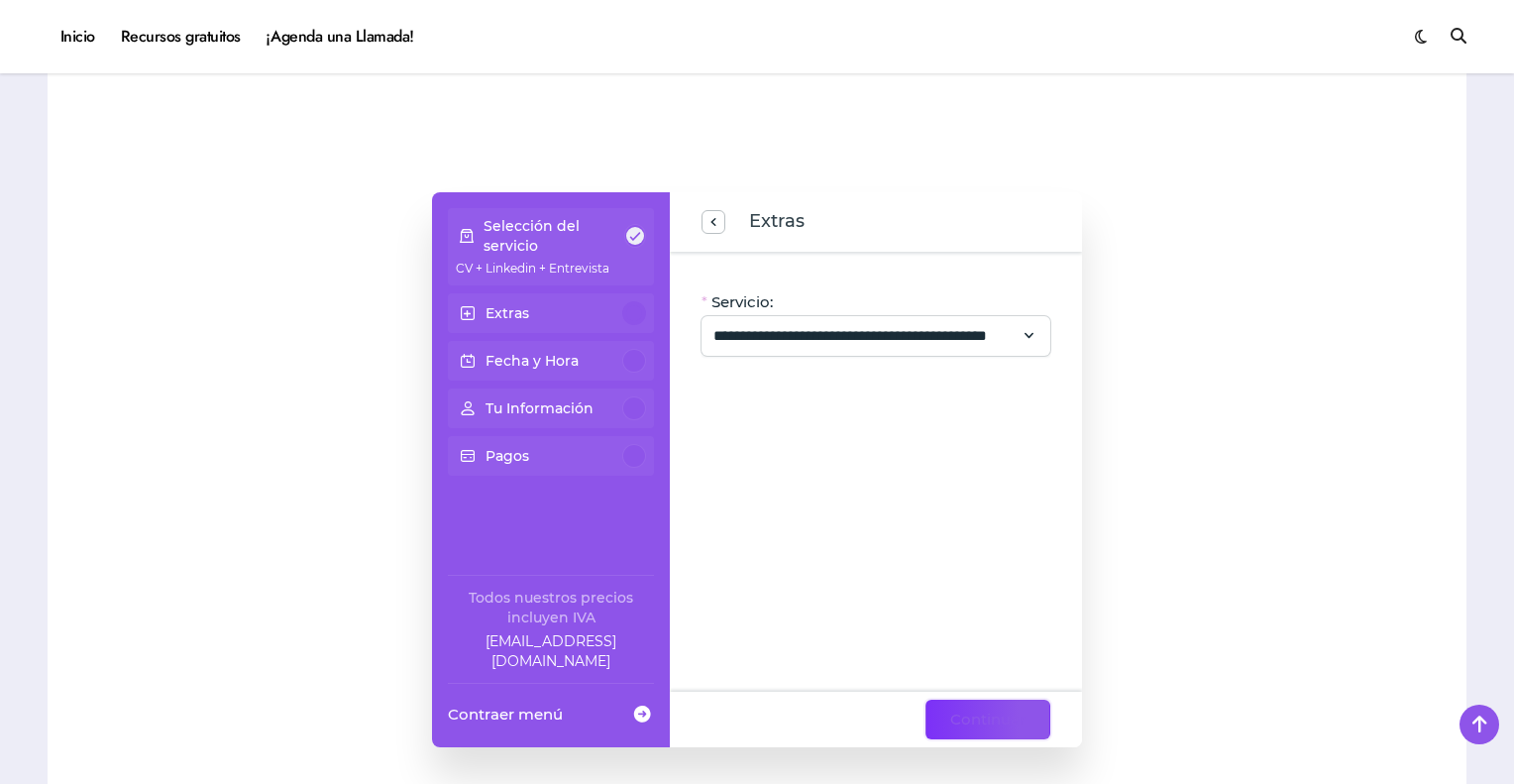
click at [961, 707] on span "Continuar" at bounding box center [988, 719] width 76 height 24
click at [979, 440] on div "**********" at bounding box center [876, 472] width 412 height 440
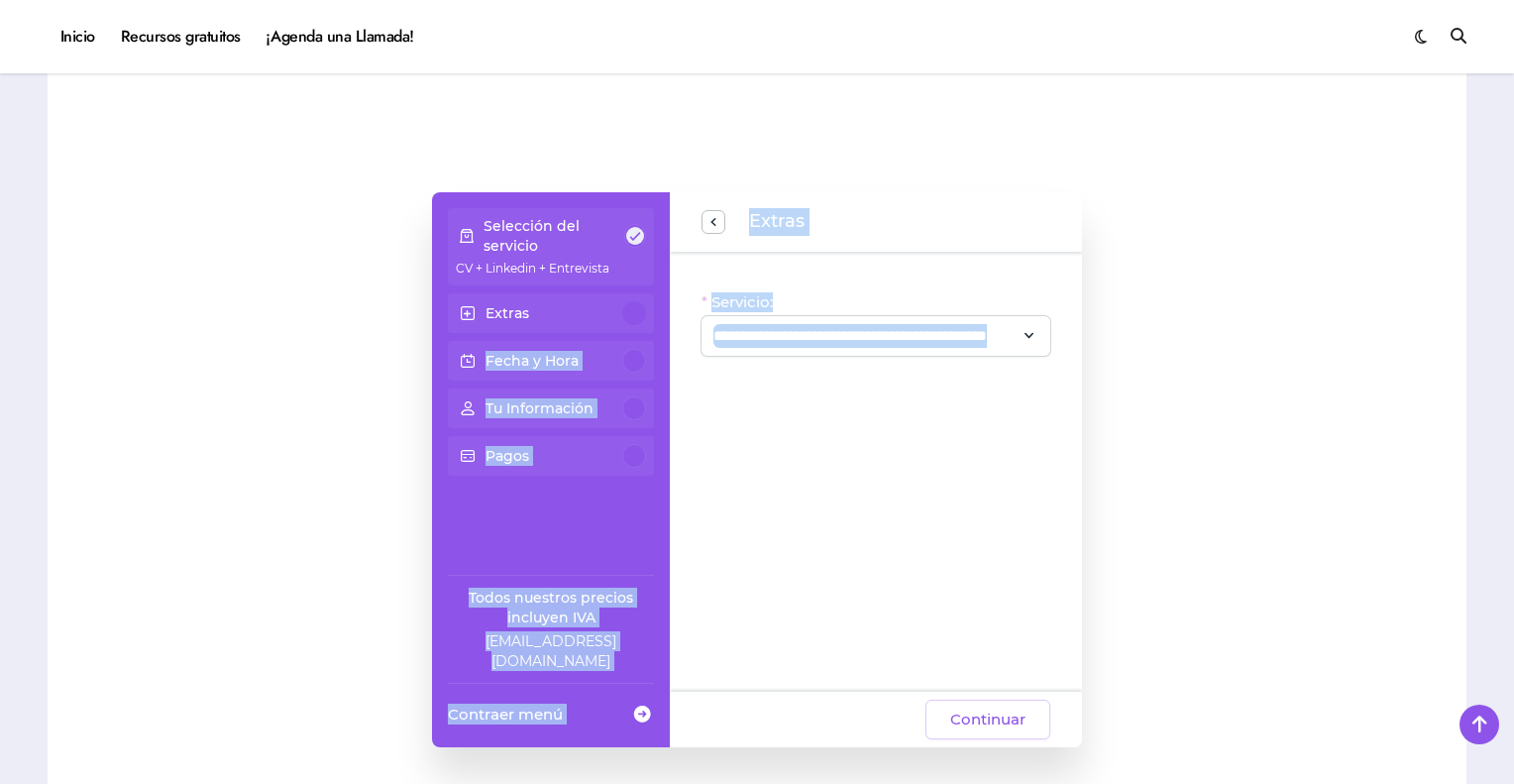
drag, startPoint x: 642, startPoint y: 286, endPoint x: 949, endPoint y: 485, distance: 365.9
click at [949, 485] on div "**********" at bounding box center [757, 470] width 650 height 555
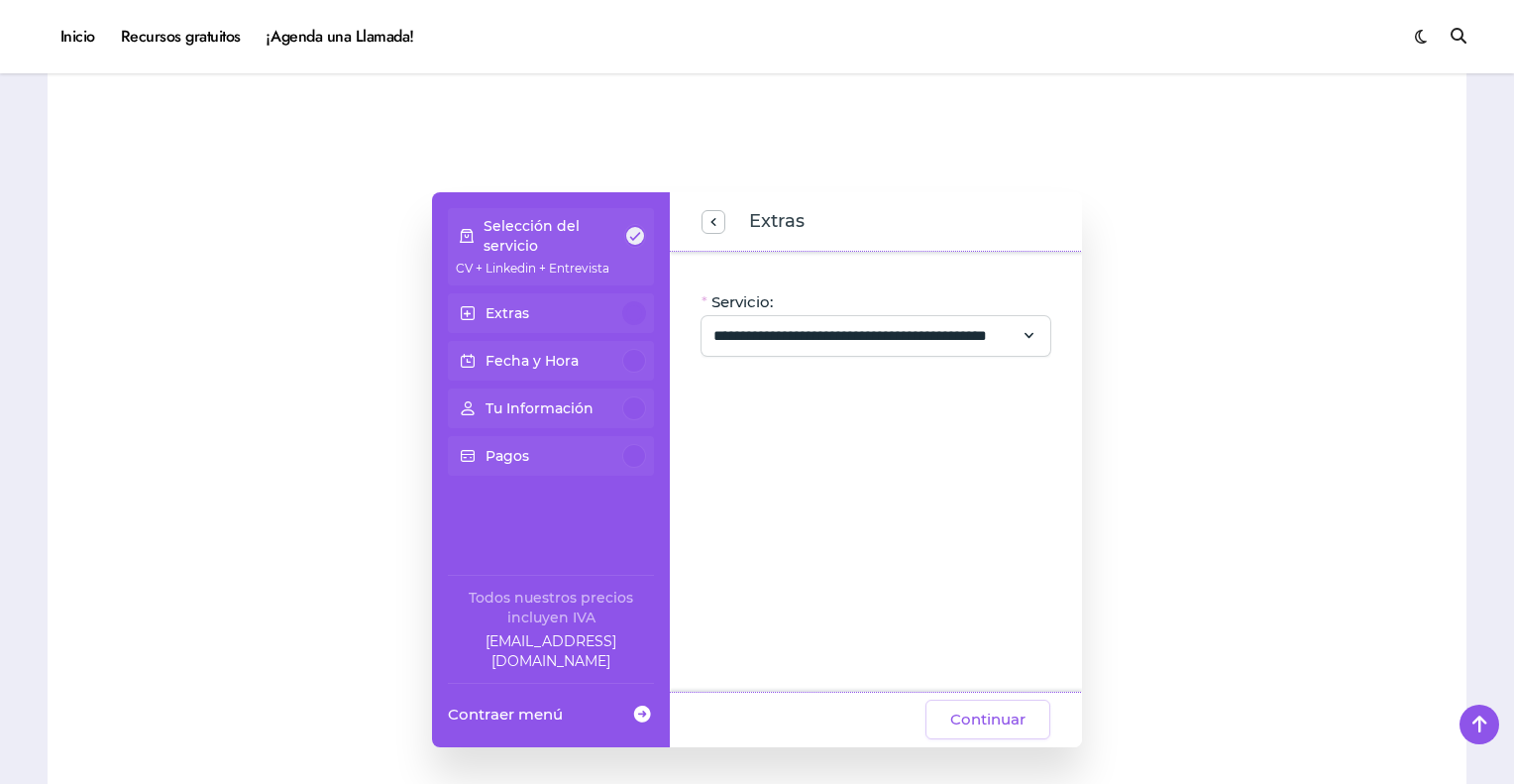
click at [949, 485] on div "**********" at bounding box center [876, 472] width 412 height 440
click at [960, 707] on span "Continuar" at bounding box center [988, 719] width 76 height 24
click at [963, 597] on div "**********" at bounding box center [876, 472] width 412 height 440
click at [982, 707] on span "Continuar" at bounding box center [988, 719] width 76 height 24
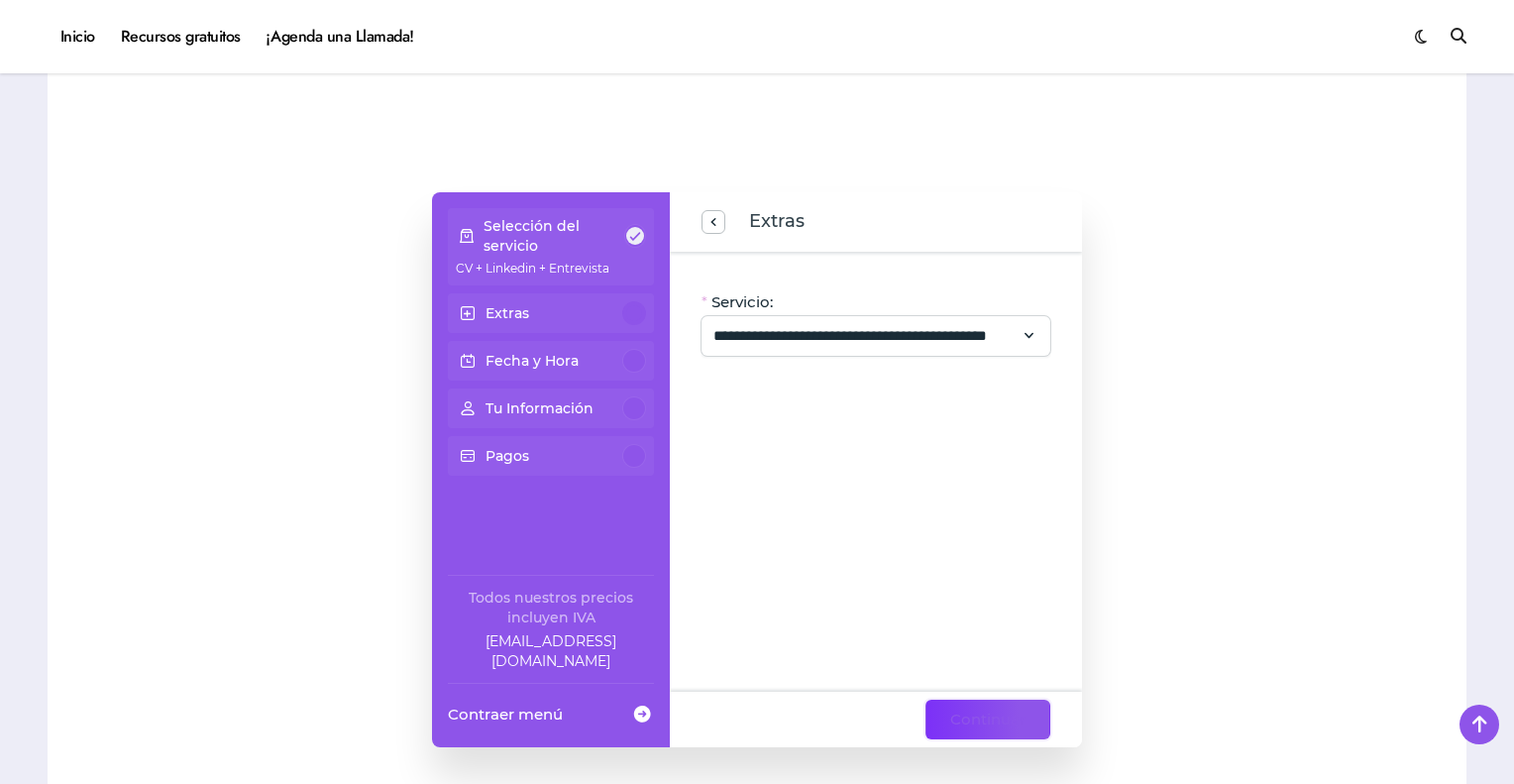
click at [982, 707] on span "Continuar" at bounding box center [988, 719] width 76 height 24
click at [1130, 609] on div at bounding box center [1284, 470] width 325 height 753
click at [994, 707] on span "Continuar" at bounding box center [988, 719] width 76 height 24
click at [829, 415] on div "**********" at bounding box center [876, 472] width 412 height 440
click at [597, 301] on div "Extras" at bounding box center [550, 313] width 190 height 24
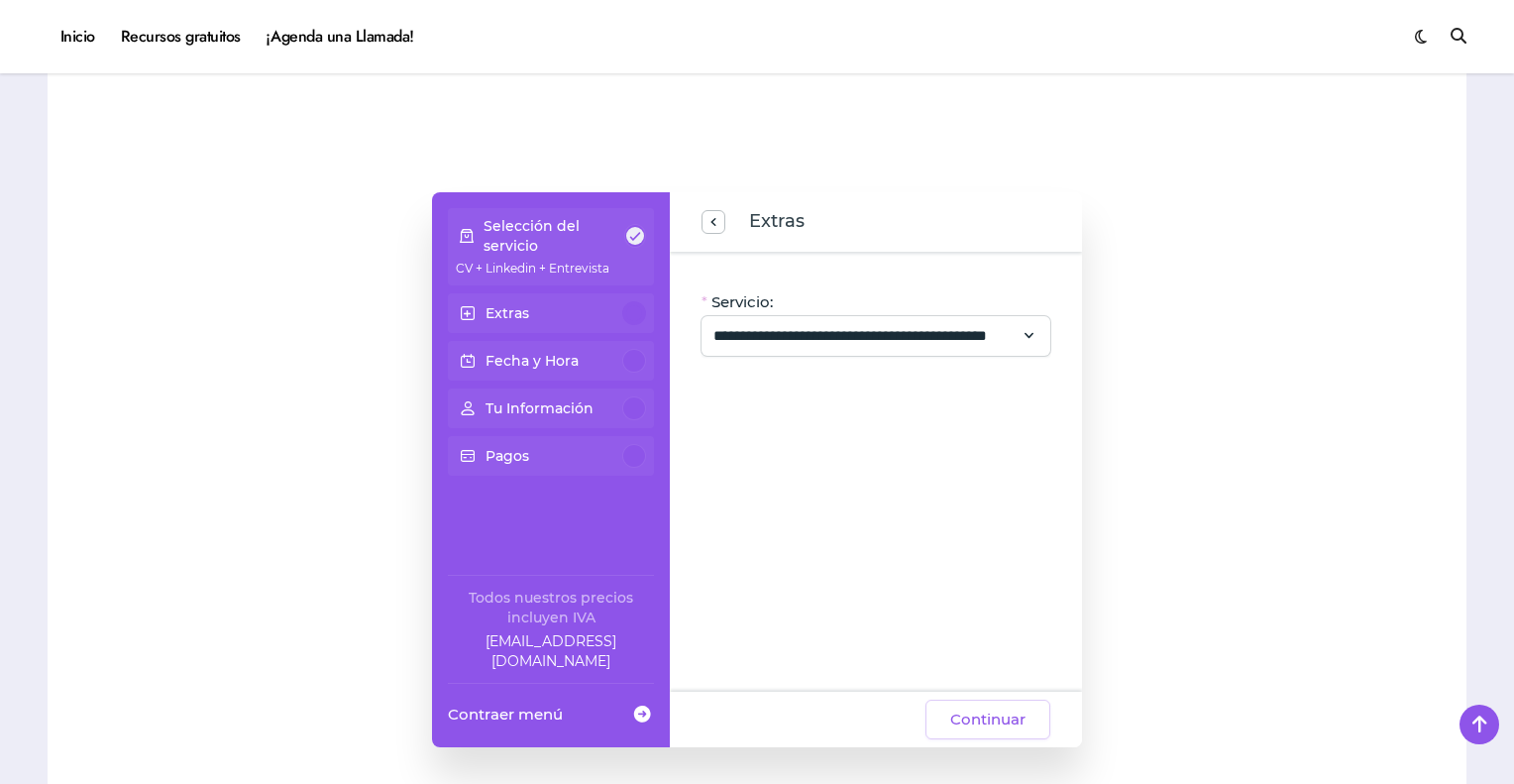
click at [461, 295] on span at bounding box center [468, 313] width 24 height 36
click at [977, 707] on span "Continuar" at bounding box center [988, 719] width 76 height 24
click at [927, 613] on div "**********" at bounding box center [876, 472] width 412 height 440
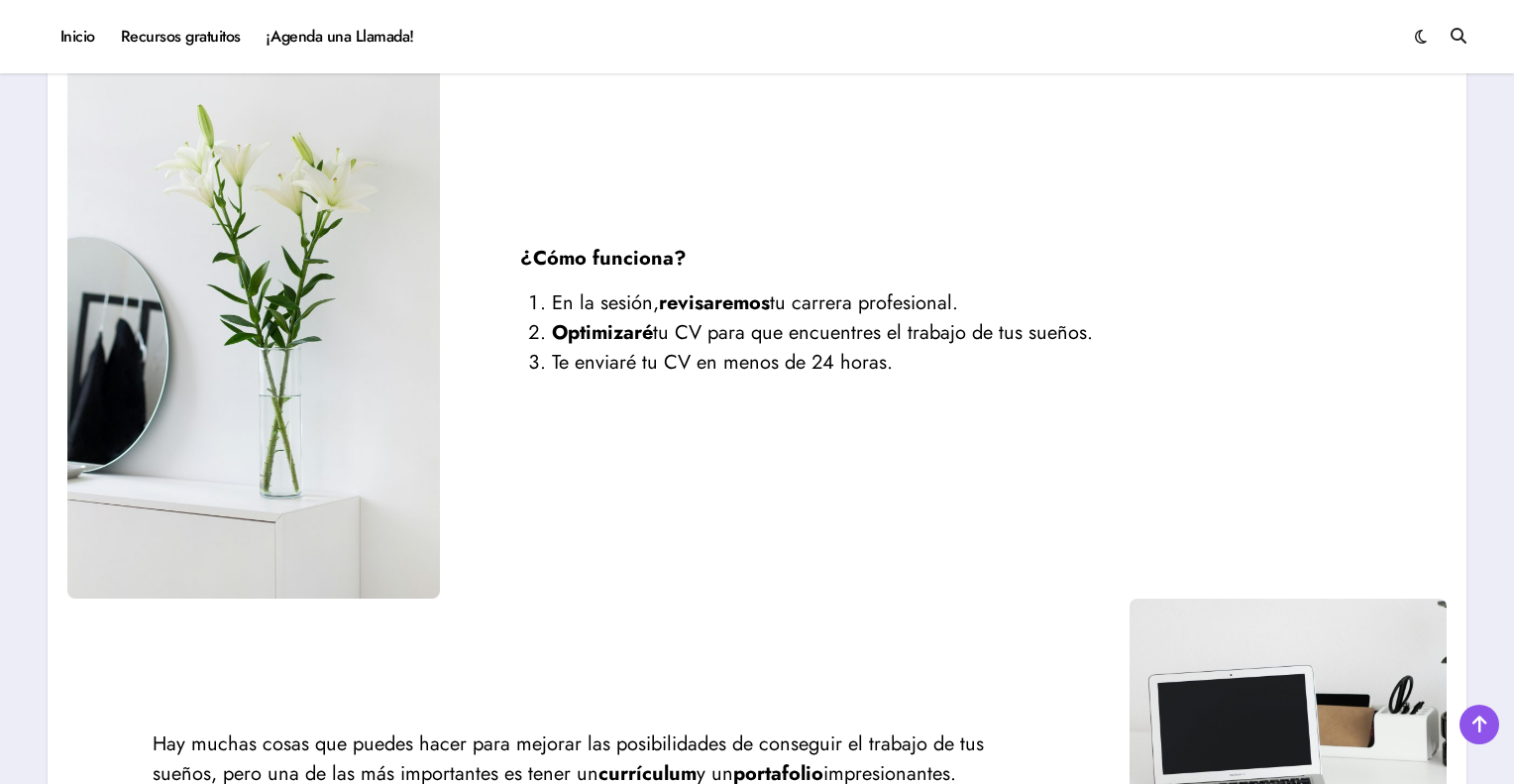
scroll to position [1585, 0]
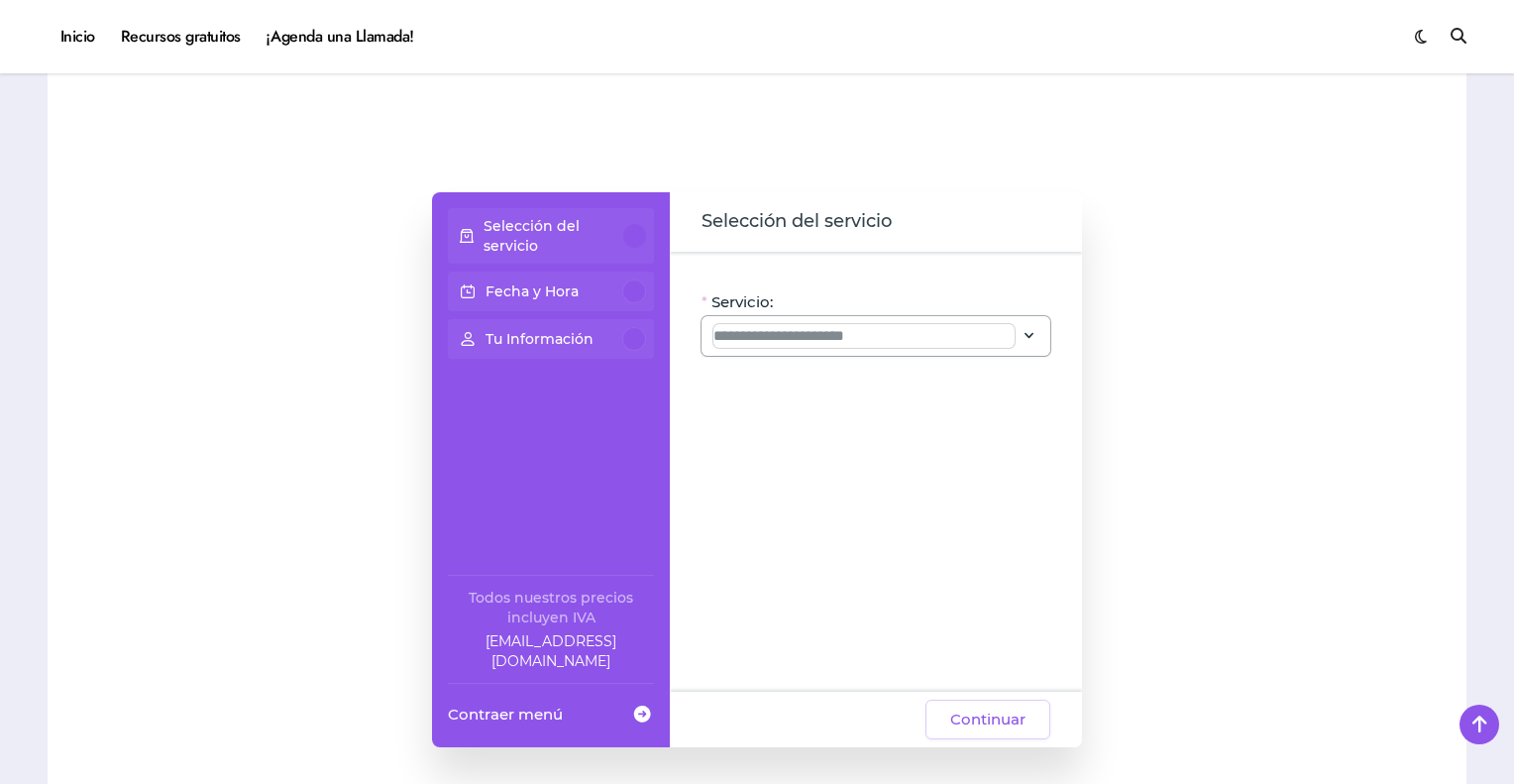
click at [900, 324] on input "Servicio:" at bounding box center [864, 336] width 302 height 24
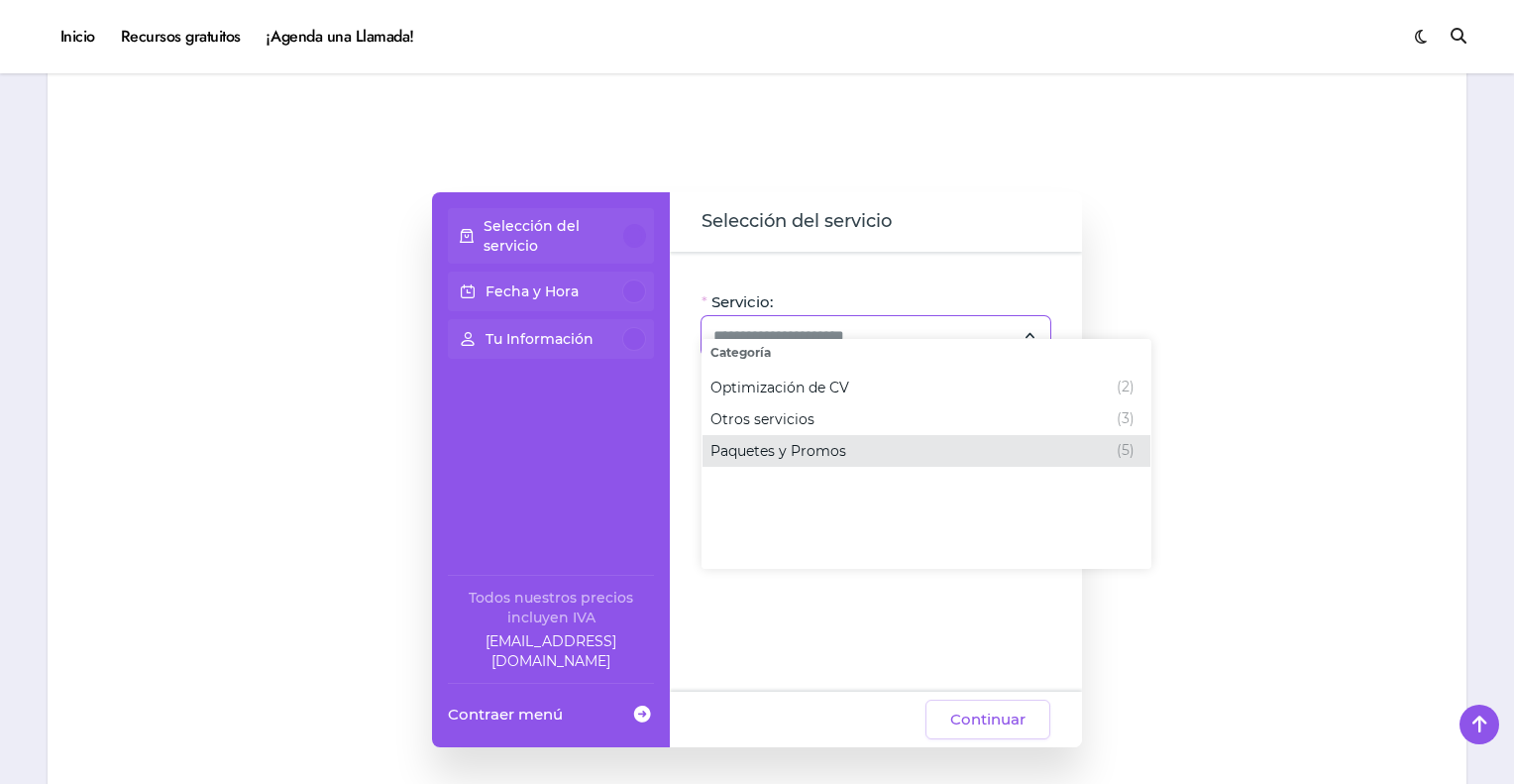
click at [881, 463] on span "Paquetes y Promos (5)" at bounding box center [927, 451] width 448 height 32
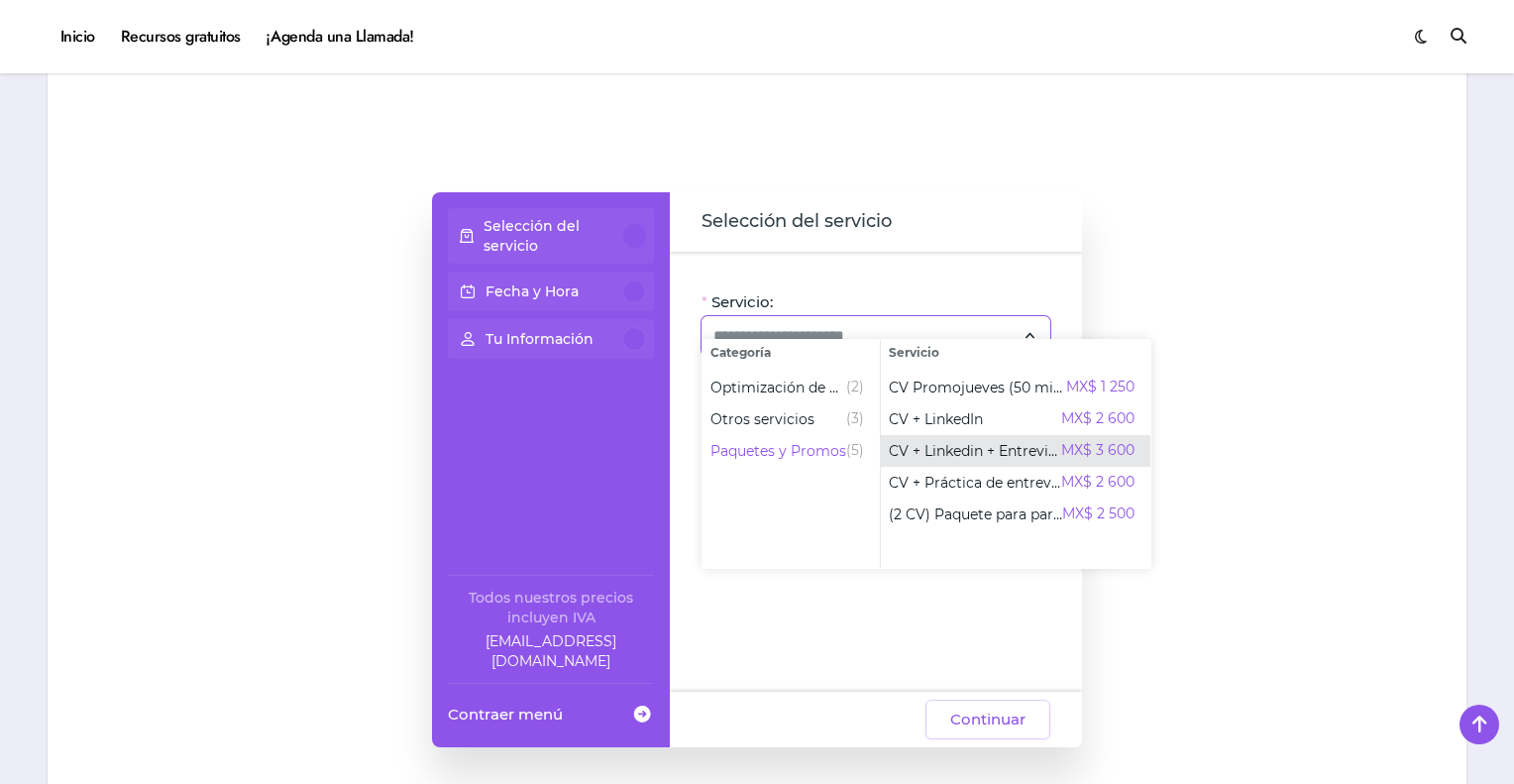
click at [962, 454] on span "CV + Linkedin + Entrevista" at bounding box center [974, 451] width 172 height 20
type input "**********"
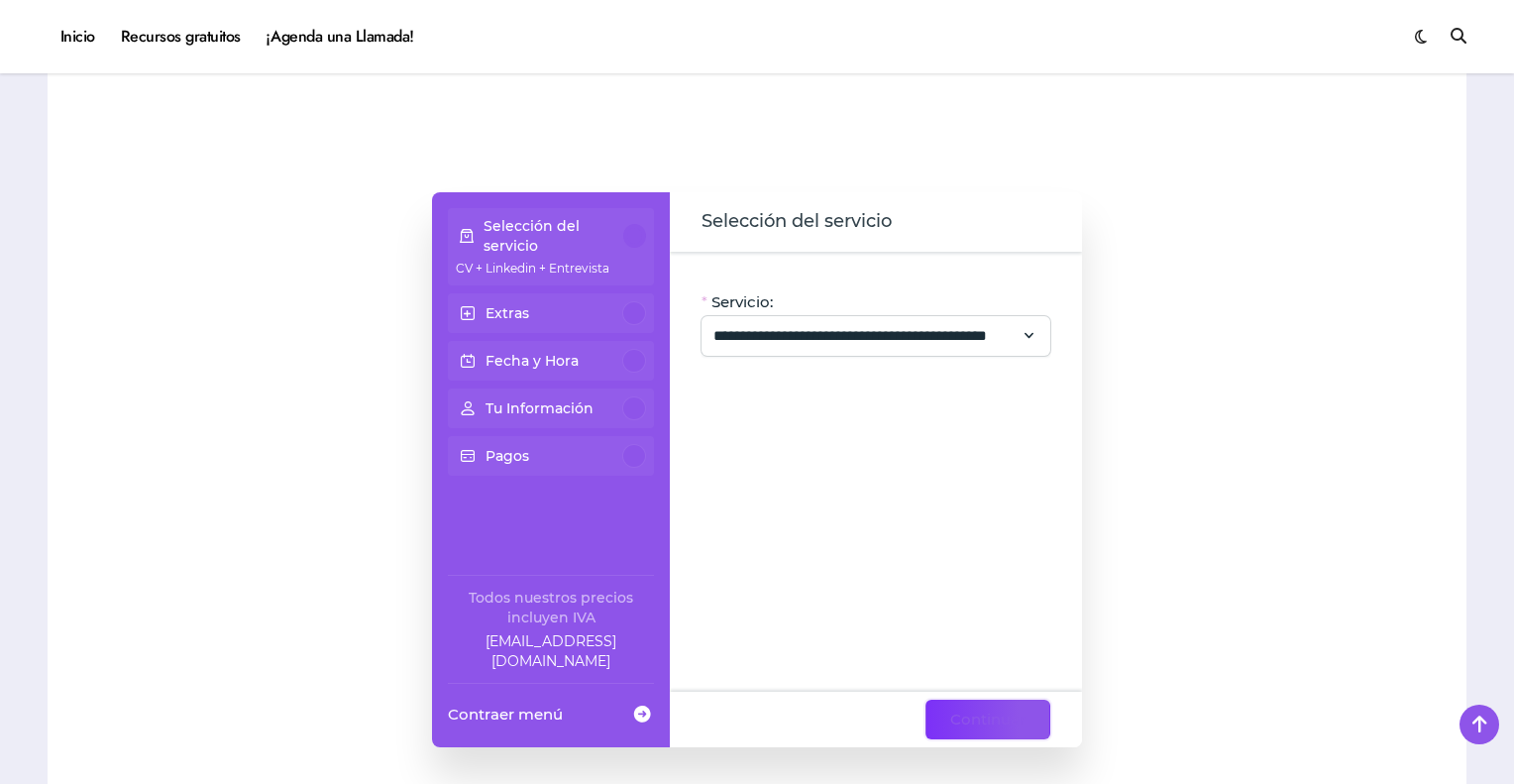
click at [968, 707] on span "Continuar" at bounding box center [988, 719] width 76 height 24
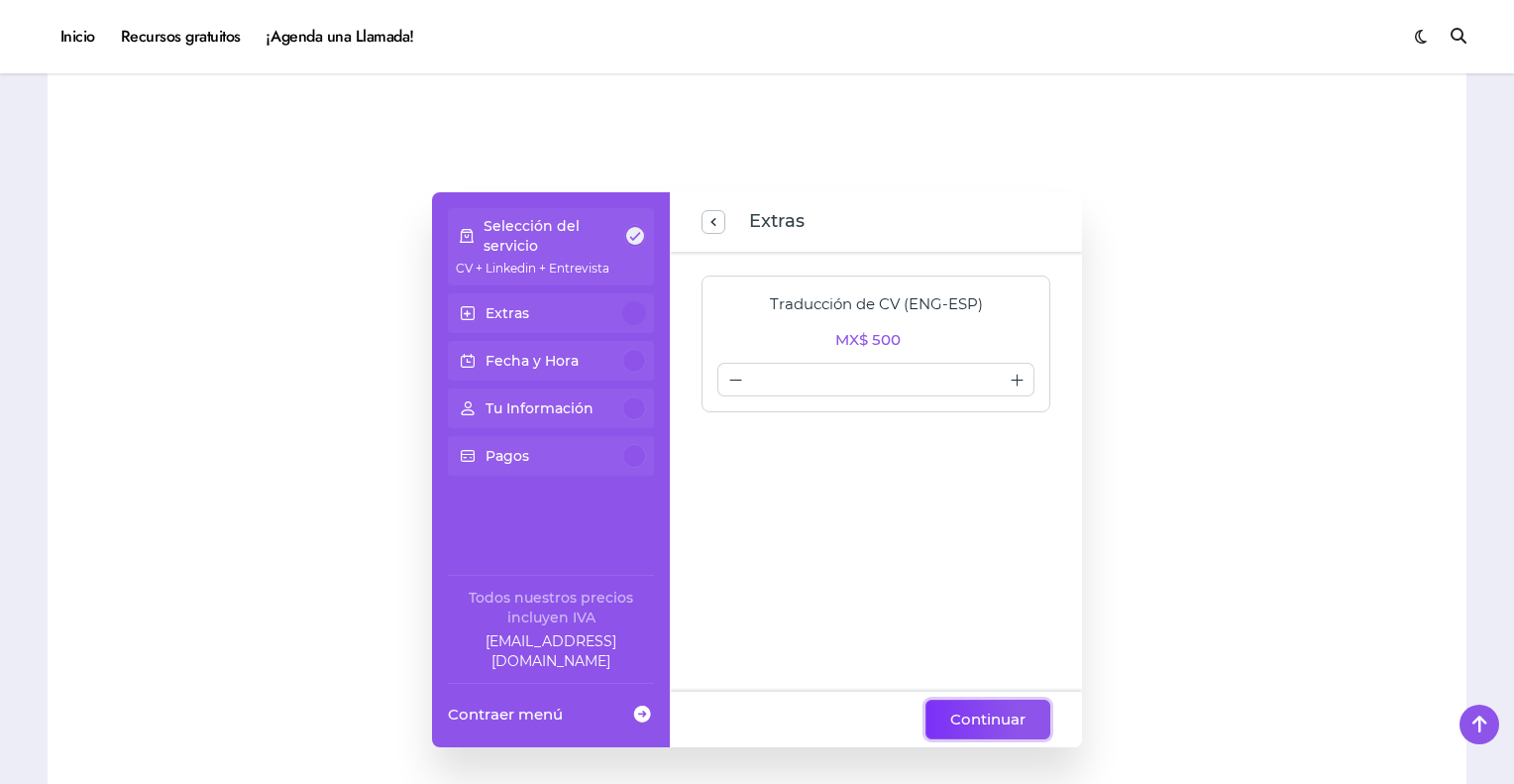
click at [973, 707] on span "Continuar" at bounding box center [988, 719] width 76 height 24
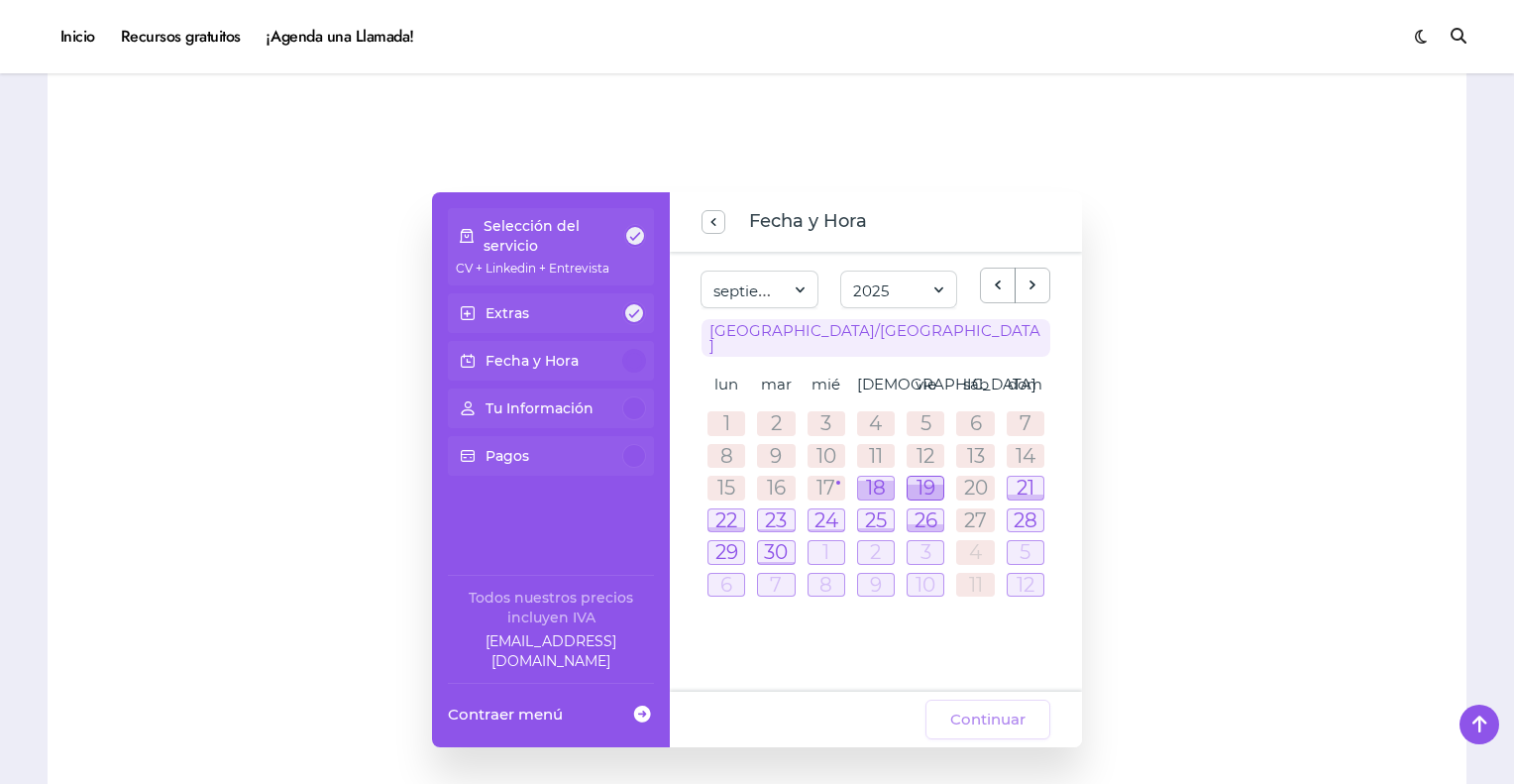
click at [922, 485] on div at bounding box center [926, 491] width 36 height 15
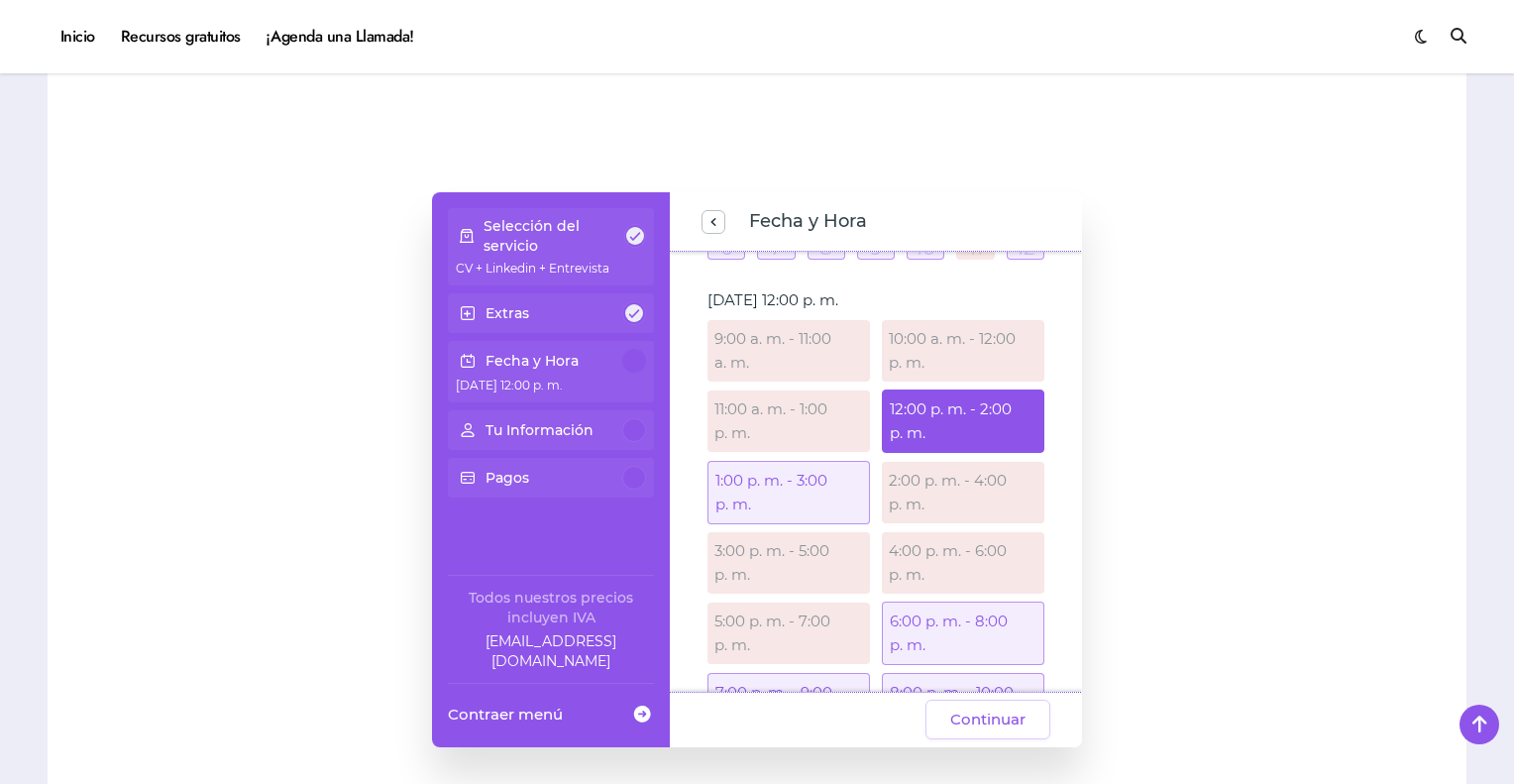
scroll to position [400, 0]
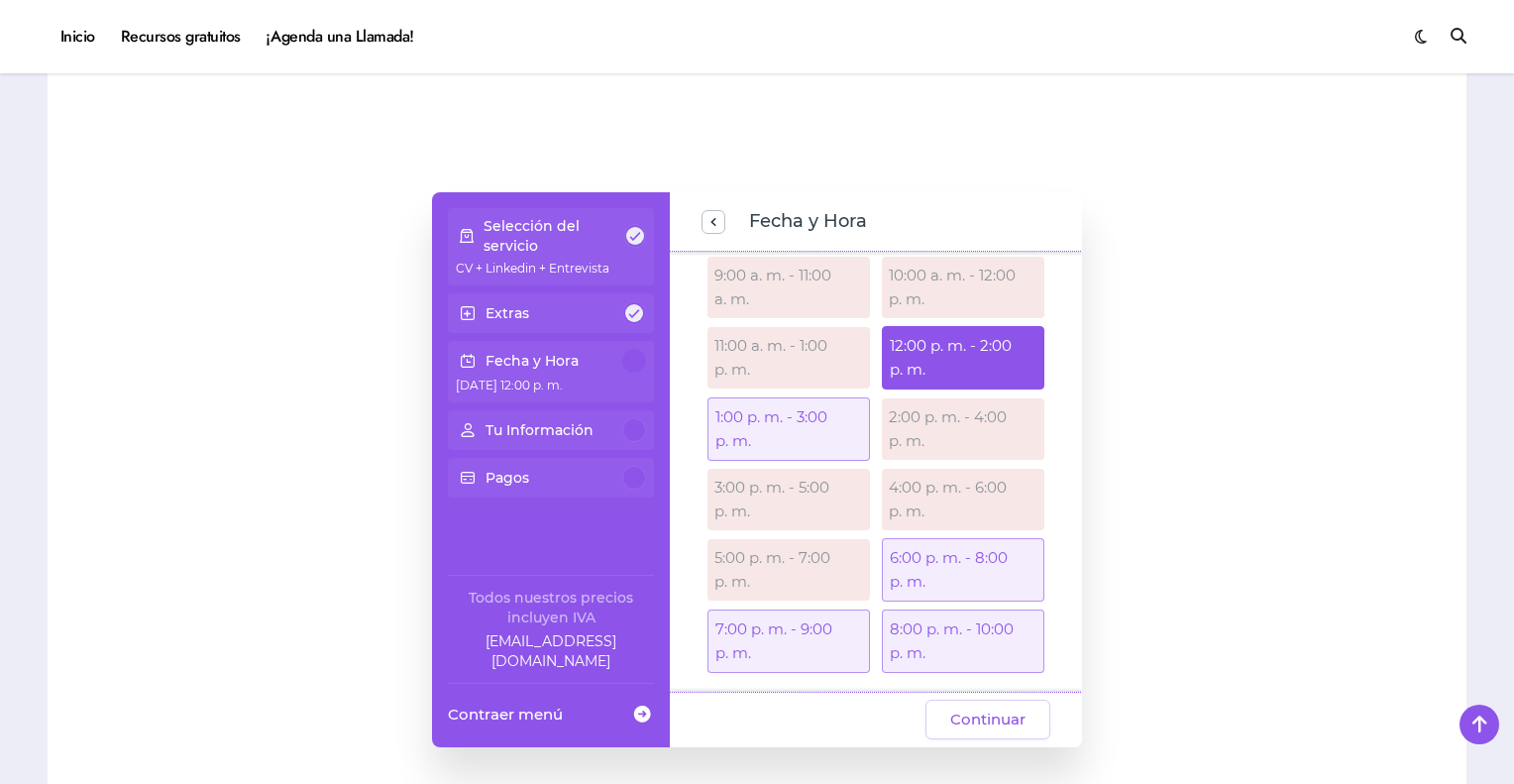
click at [986, 538] on div "6:00 p. m. - 8:00 p. m." at bounding box center [963, 570] width 162 height 64
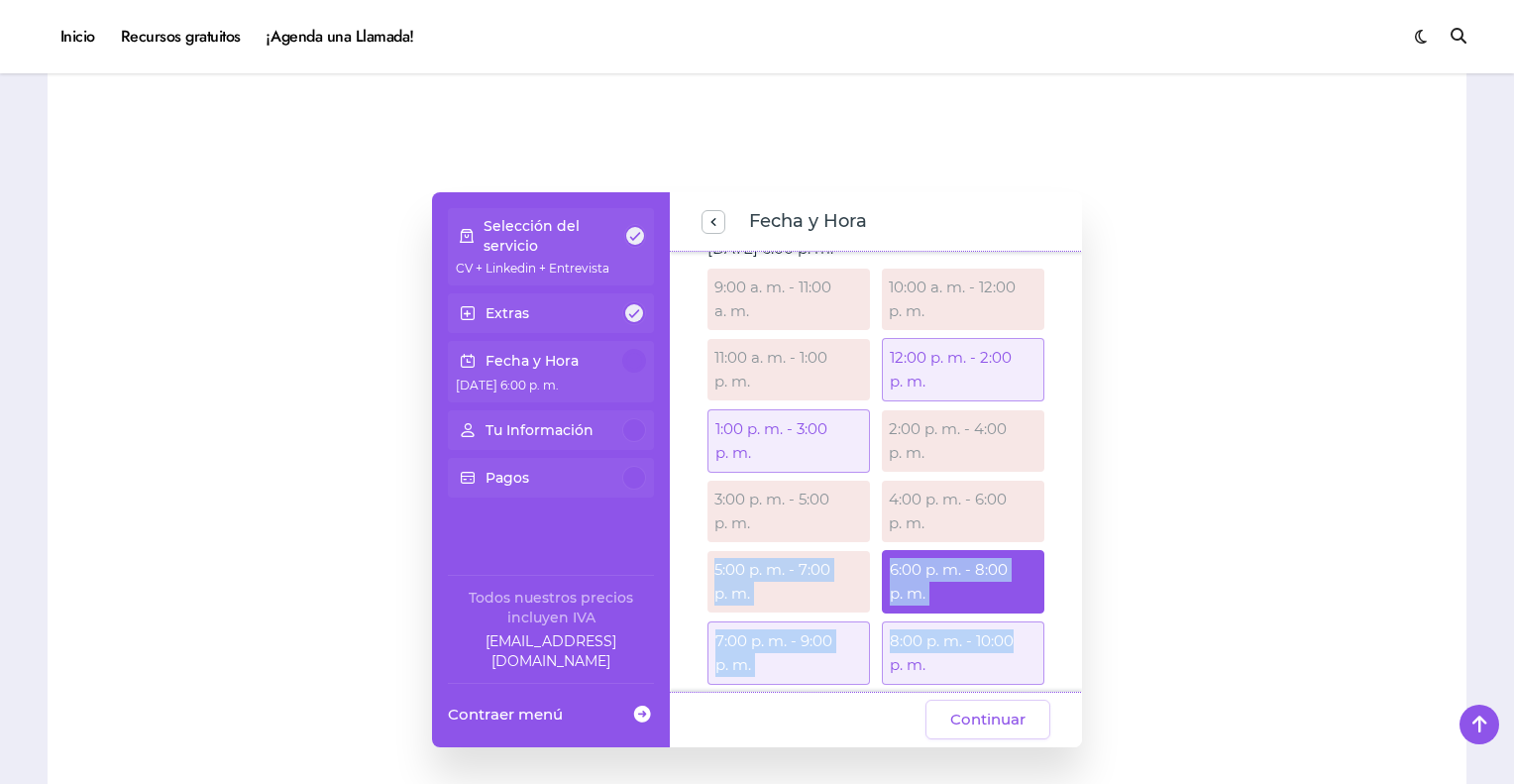
drag, startPoint x: 1074, startPoint y: 596, endPoint x: 1078, endPoint y: 471, distance: 125.1
click at [1078, 471] on div "[DATE] [GEOGRAPHIC_DATA]/[GEOGRAPHIC_DATA] lun mar mié jue vie sáb dom 1 2 3 4 …" at bounding box center [876, 472] width 412 height 440
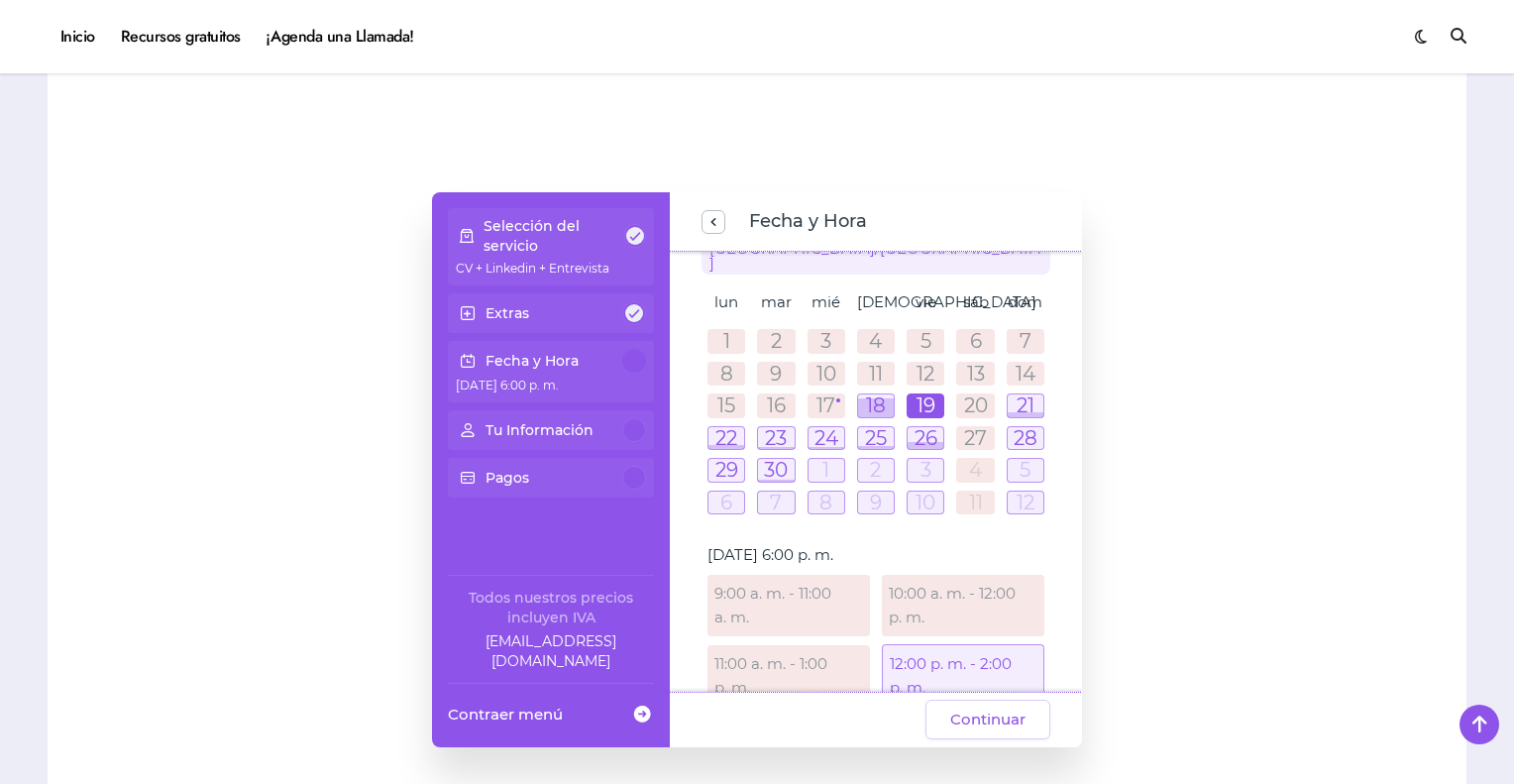
scroll to position [80, 0]
click at [720, 430] on div at bounding box center [727, 441] width 36 height 23
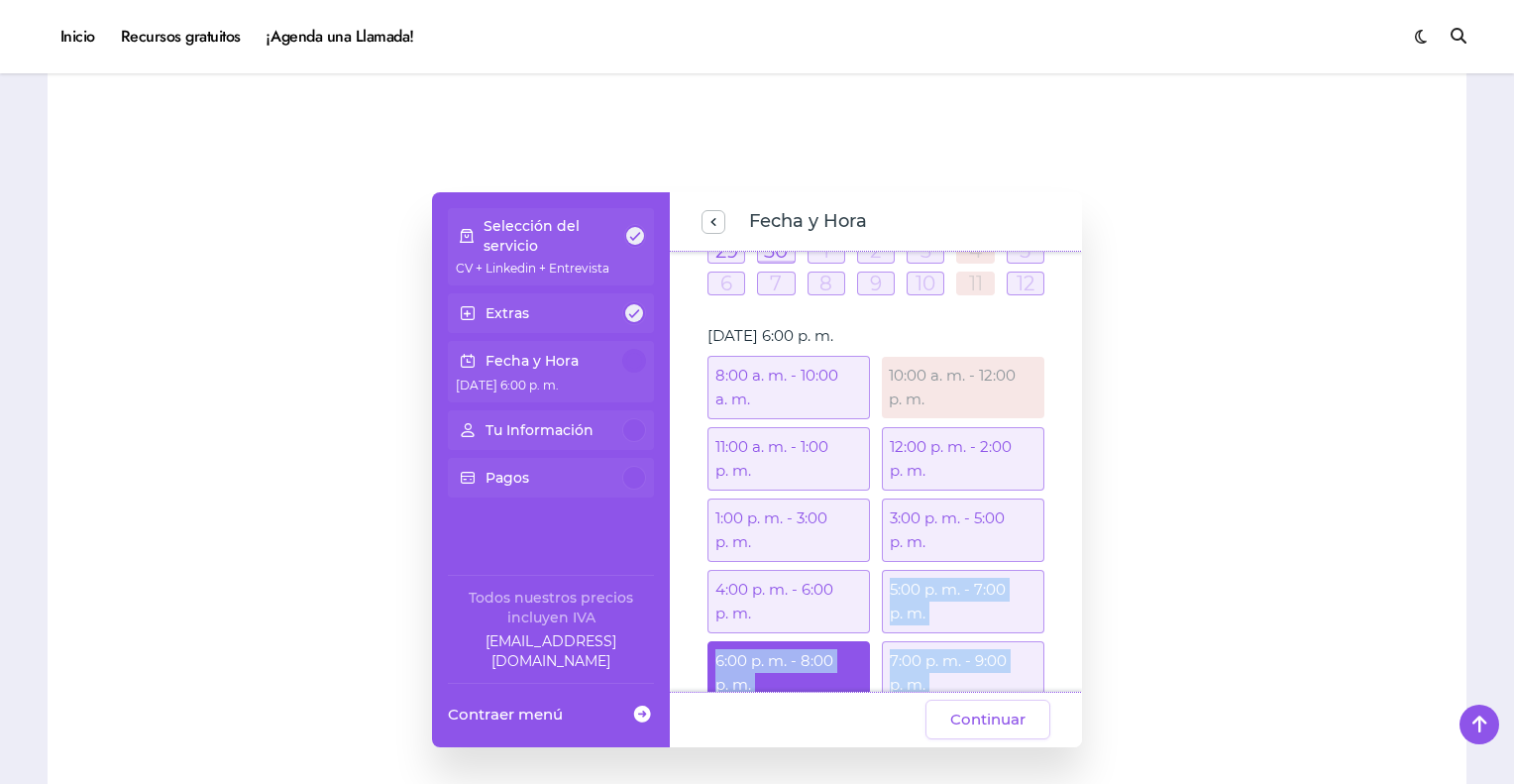
scroll to position [337, 0]
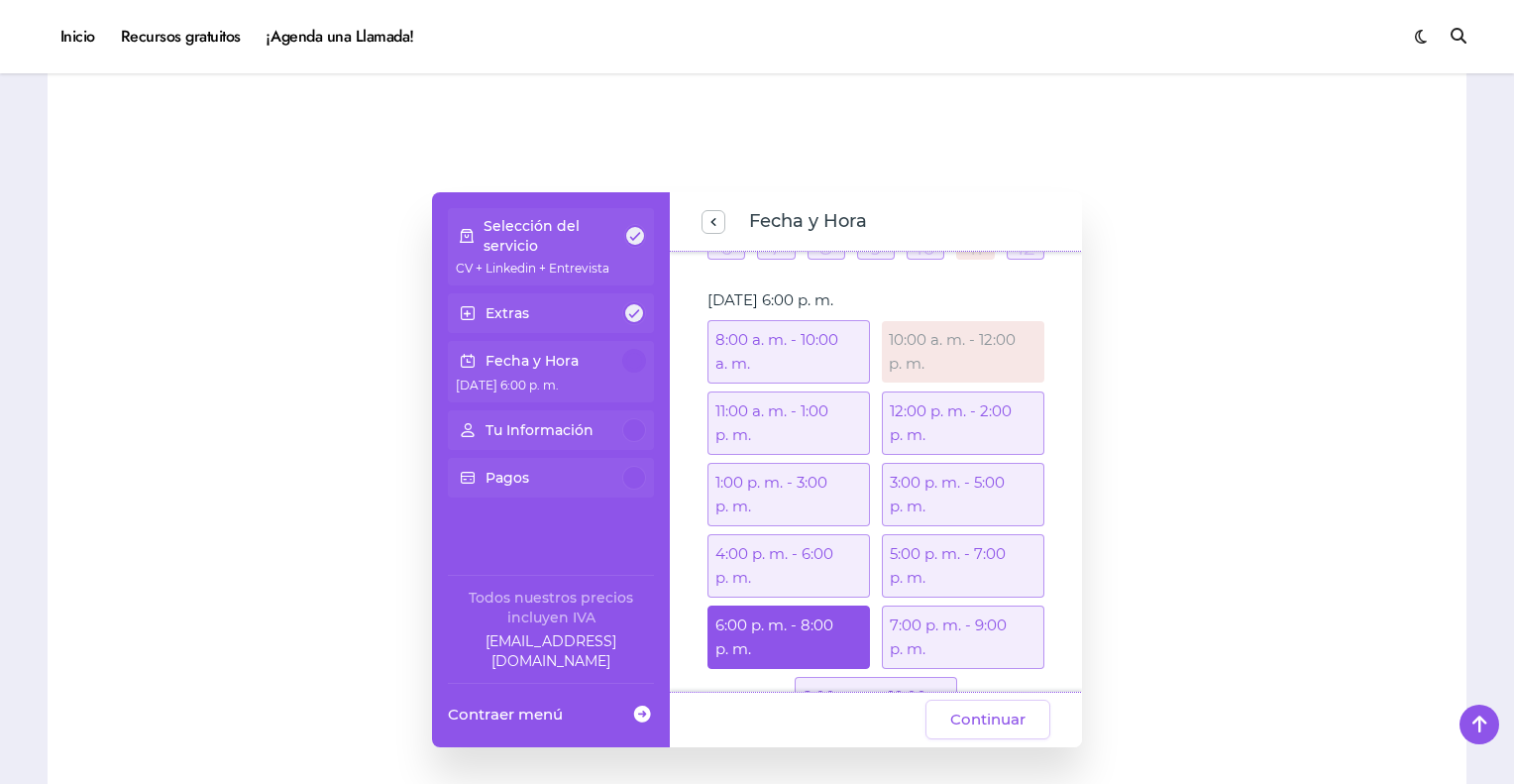
click at [785, 534] on div "4:00 p. m. - 6:00 p. m." at bounding box center [788, 566] width 162 height 64
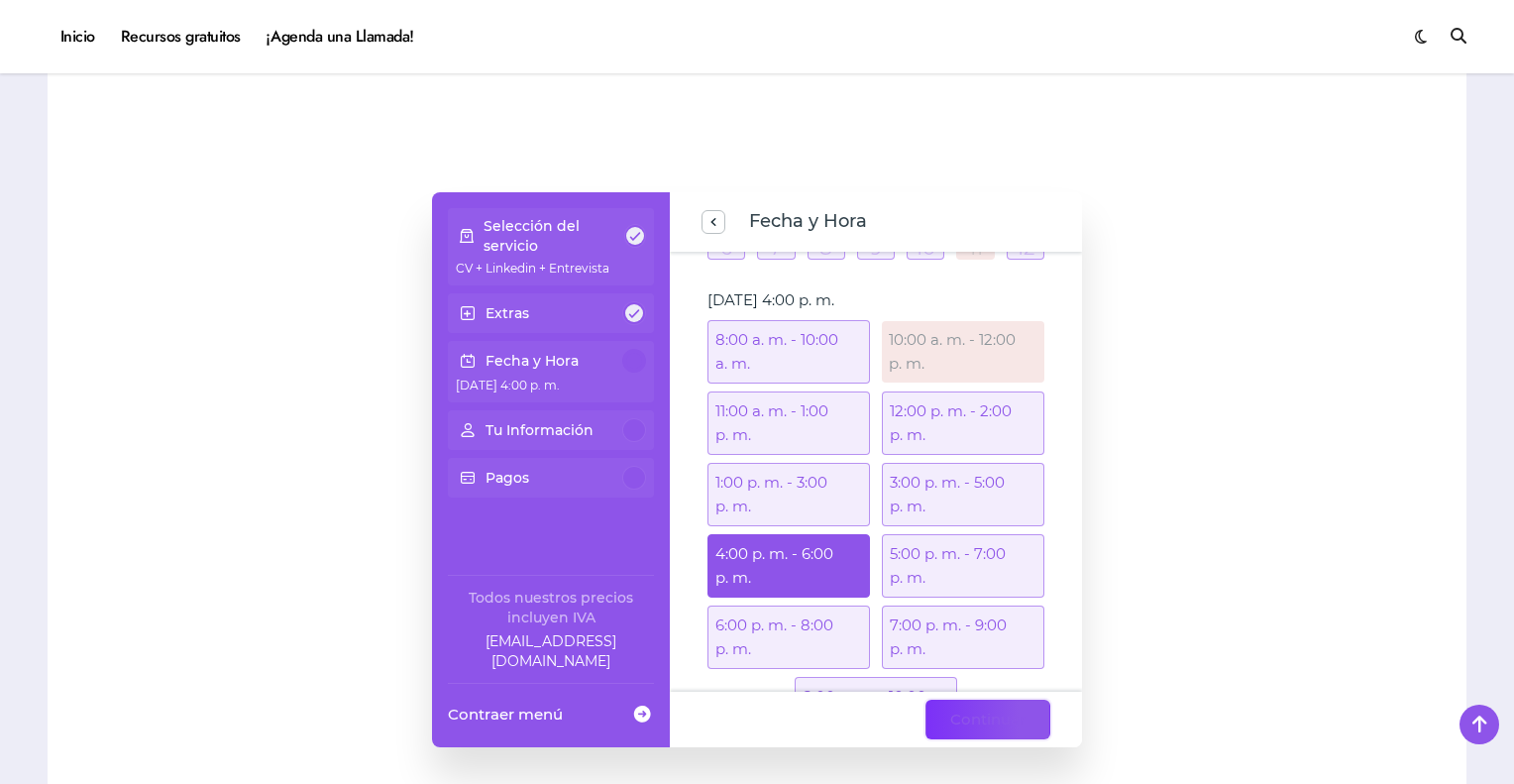
click at [997, 707] on span "Continuar" at bounding box center [988, 719] width 76 height 24
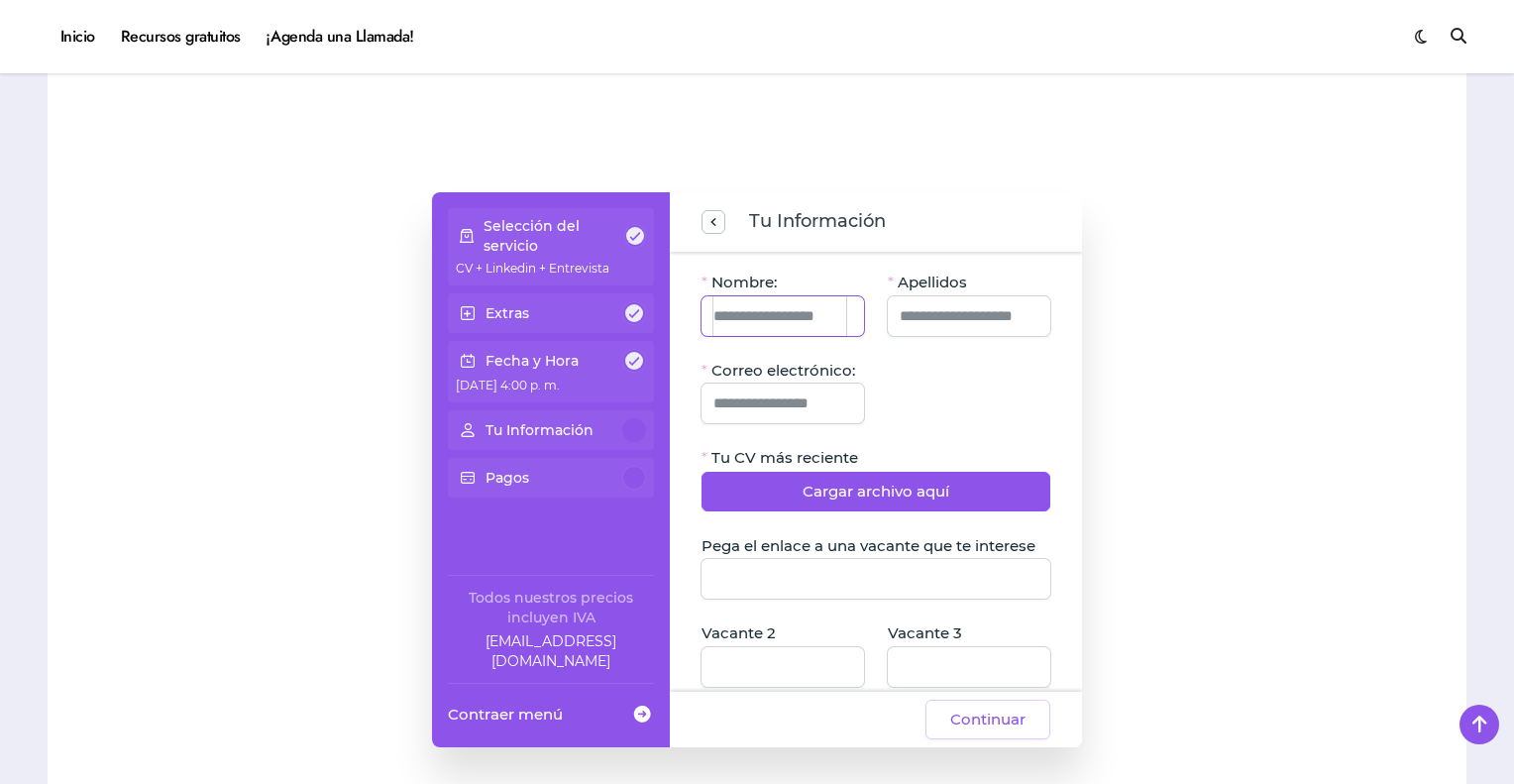
click at [796, 296] on input "Nombre:" at bounding box center [779, 316] width 132 height 40
type input "*******"
type input "**********"
click at [976, 296] on input "*******" at bounding box center [966, 316] width 132 height 40
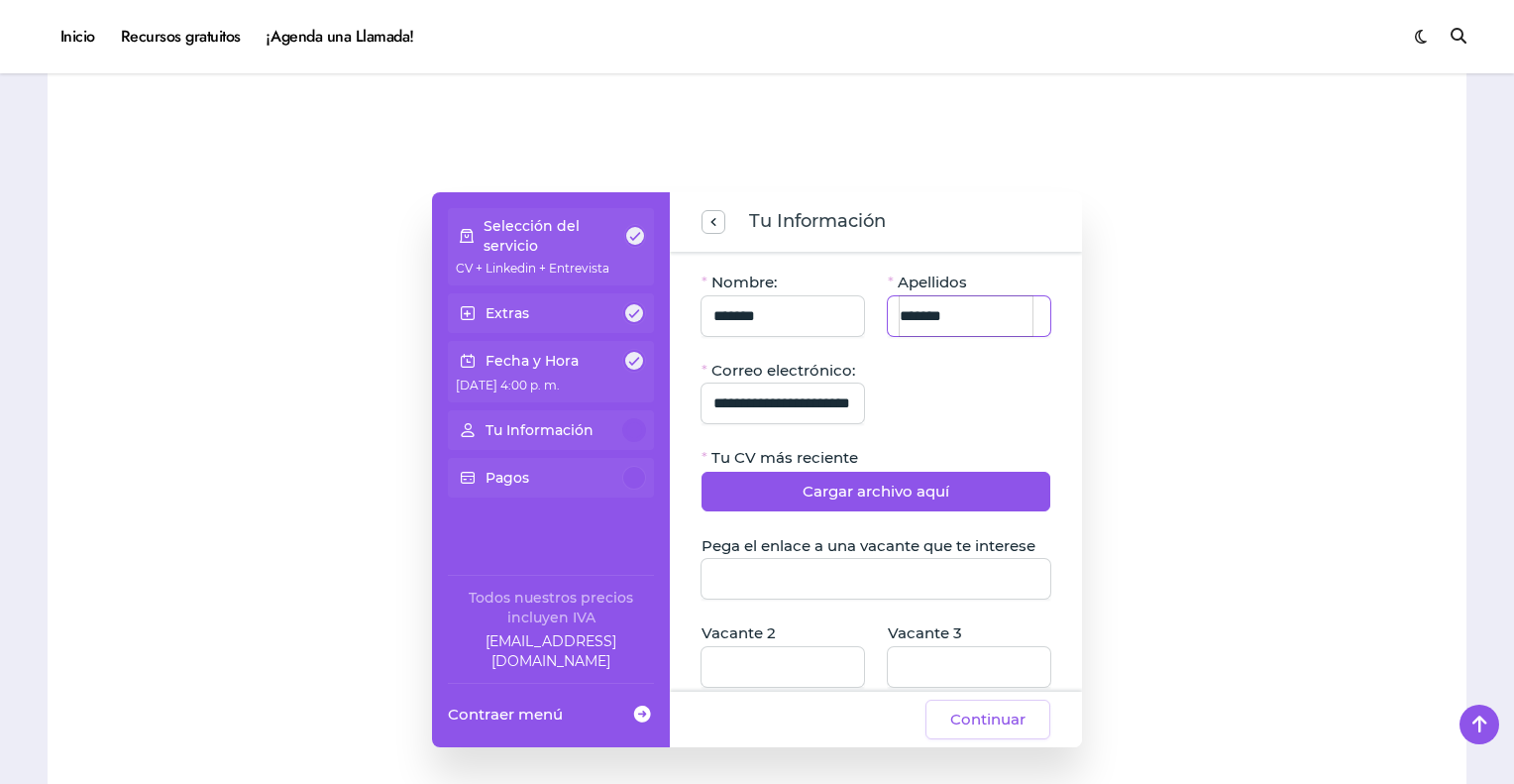
click at [976, 296] on input "*******" at bounding box center [966, 316] width 132 height 40
type input "**********"
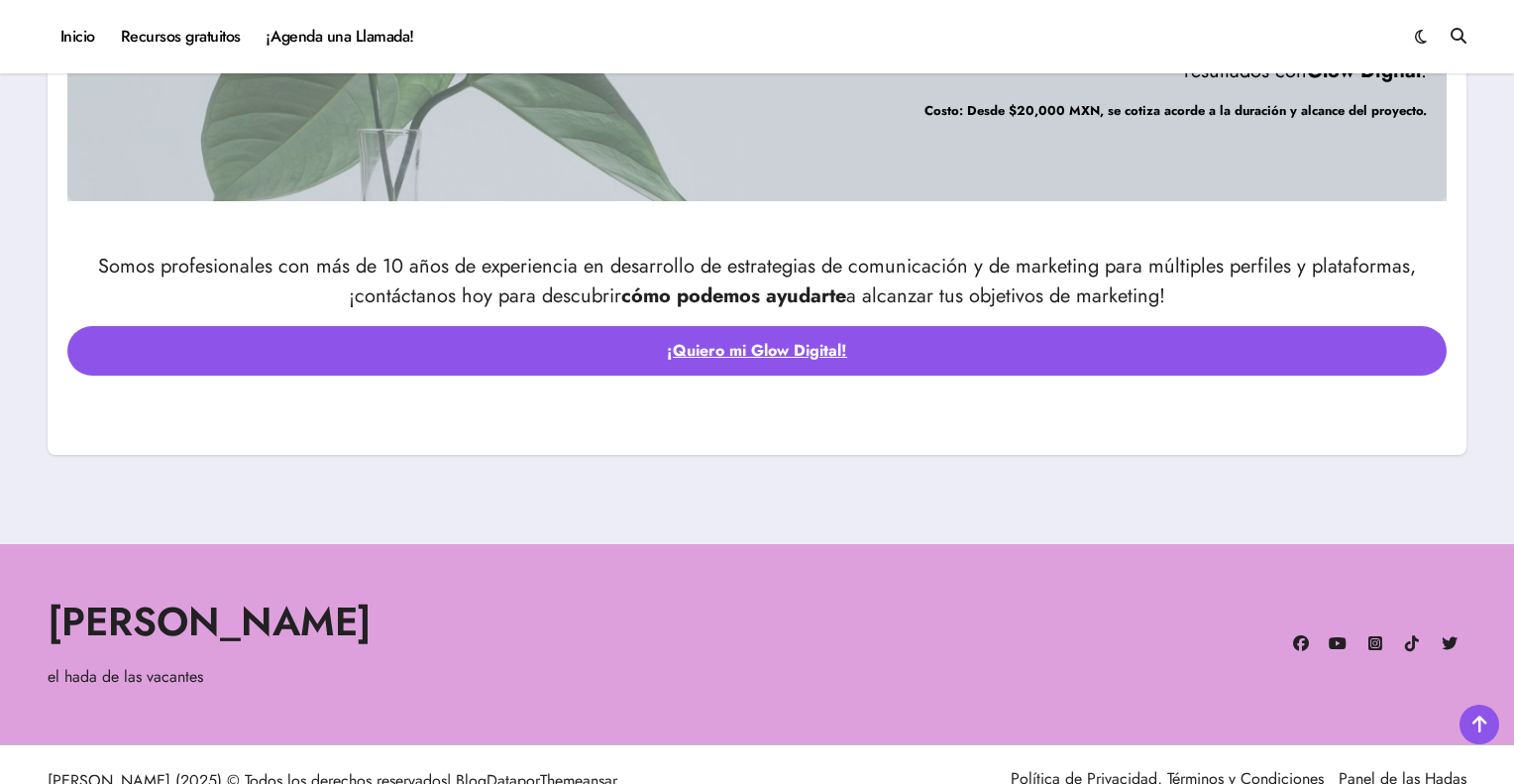
scroll to position [2504, 0]
